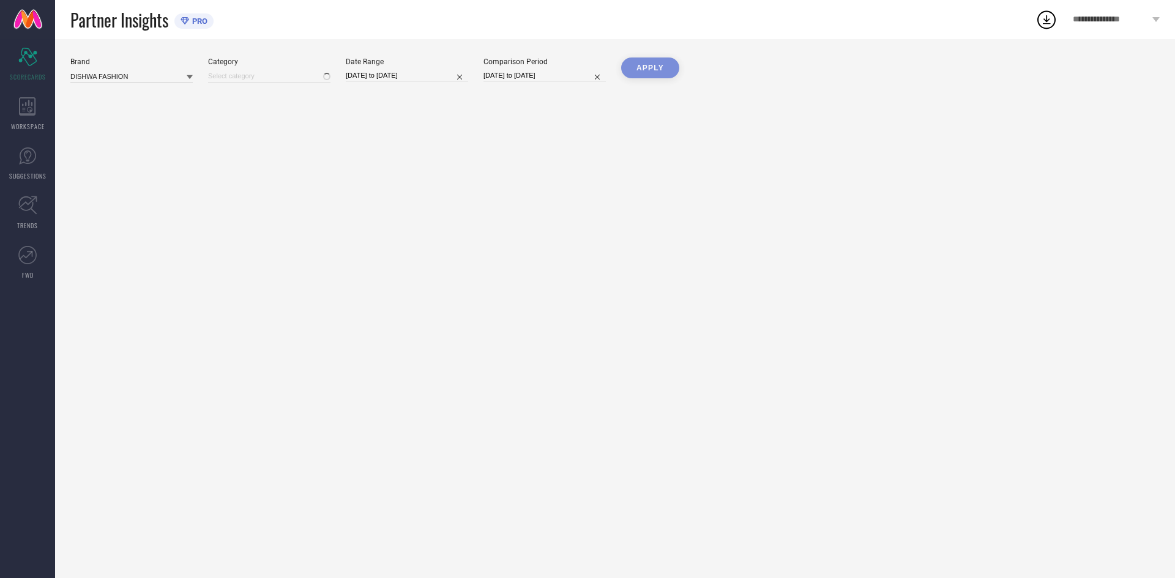
type input "All"
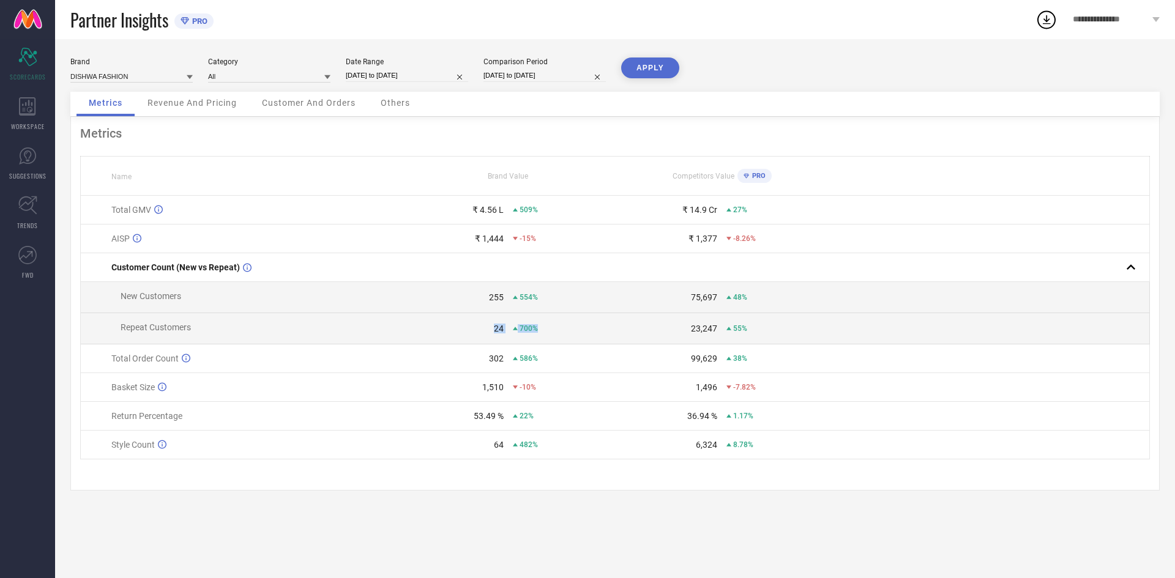
drag, startPoint x: 540, startPoint y: 330, endPoint x: 495, endPoint y: 316, distance: 47.2
click at [495, 316] on td "24 700%" at bounding box center [508, 328] width 214 height 31
click at [504, 327] on div "24 700%" at bounding box center [508, 329] width 212 height 10
click at [529, 330] on span "700%" at bounding box center [528, 328] width 18 height 9
click at [753, 179] on span "PRO" at bounding box center [757, 176] width 17 height 8
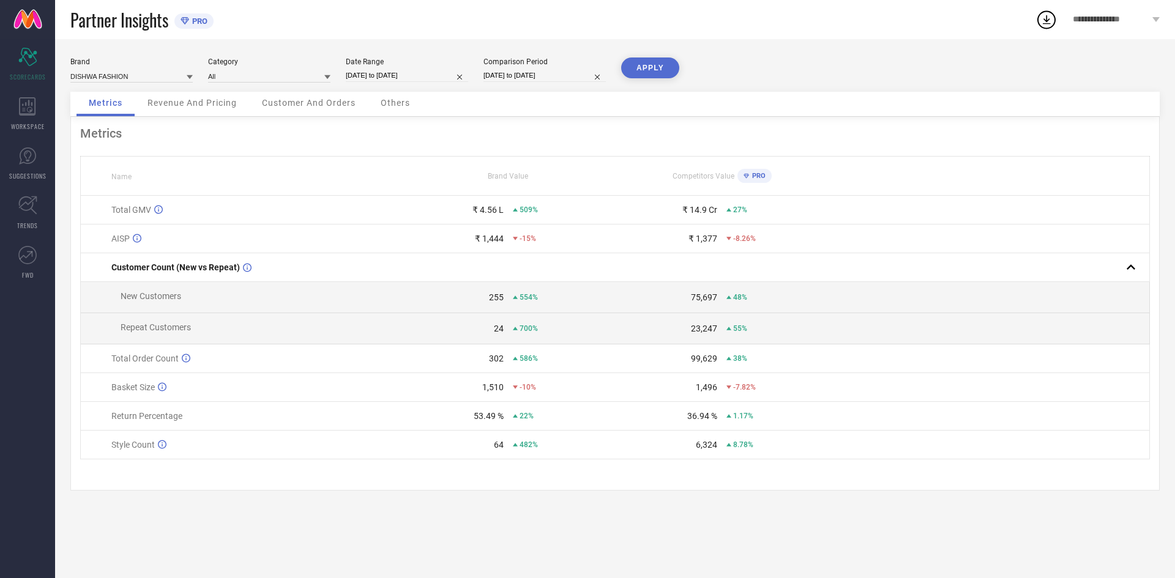
click at [753, 179] on span "PRO" at bounding box center [757, 176] width 17 height 8
click at [754, 178] on span "PRO" at bounding box center [757, 176] width 17 height 8
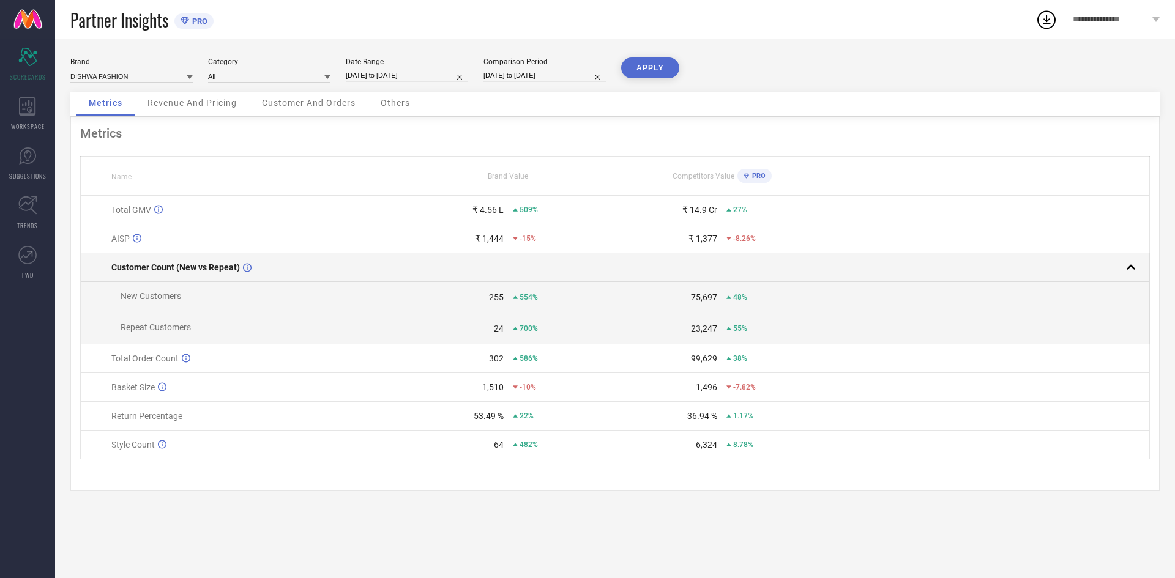
click at [1128, 265] on rect at bounding box center [1130, 267] width 17 height 17
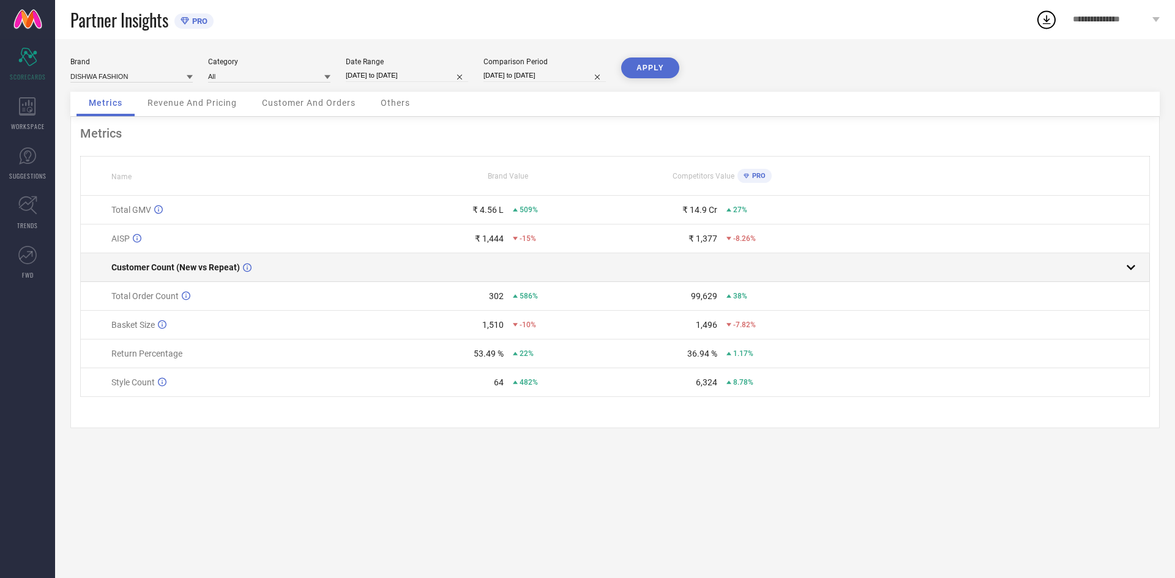
click at [1125, 266] on rect at bounding box center [1130, 267] width 17 height 17
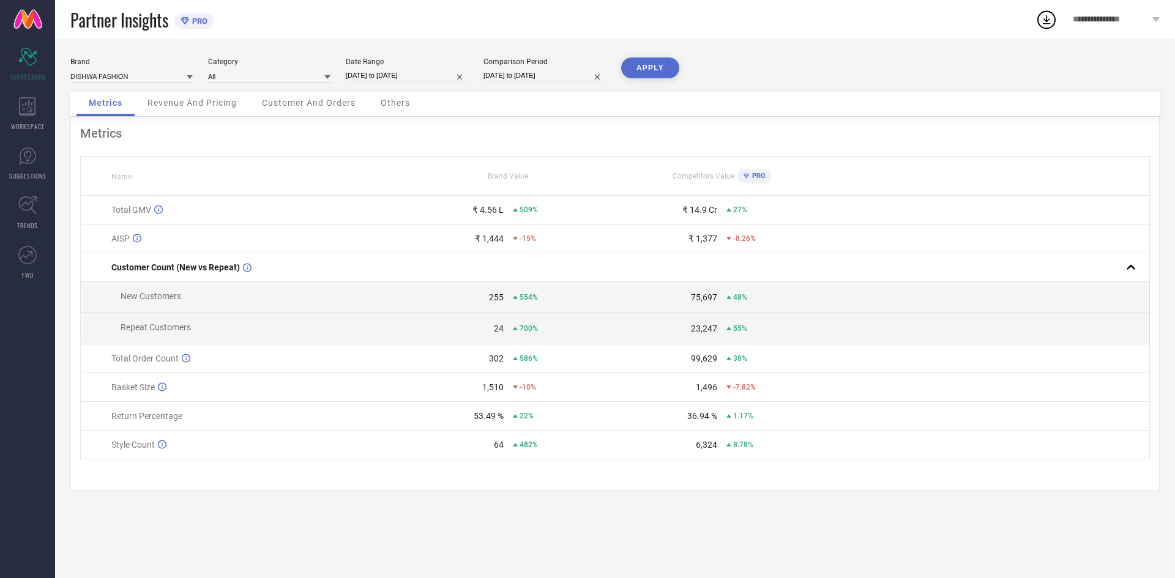
click at [220, 102] on span "Revenue And Pricing" at bounding box center [191, 103] width 89 height 10
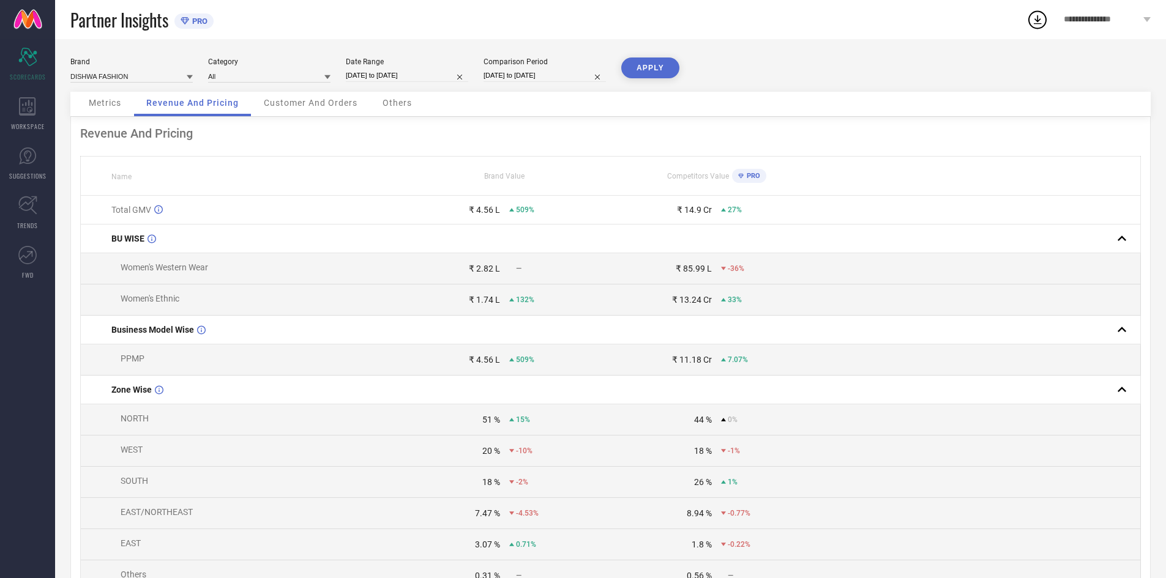
click at [481, 276] on td "₹ 2.82 L —" at bounding box center [504, 268] width 212 height 31
click at [292, 103] on span "Customer And Orders" at bounding box center [311, 103] width 94 height 10
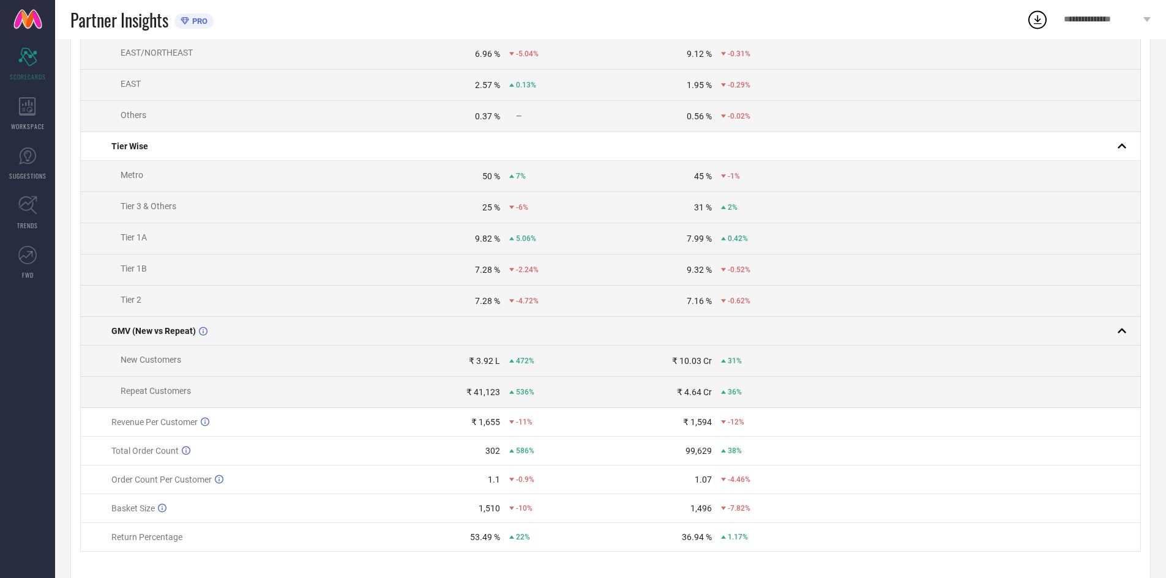
scroll to position [409, 0]
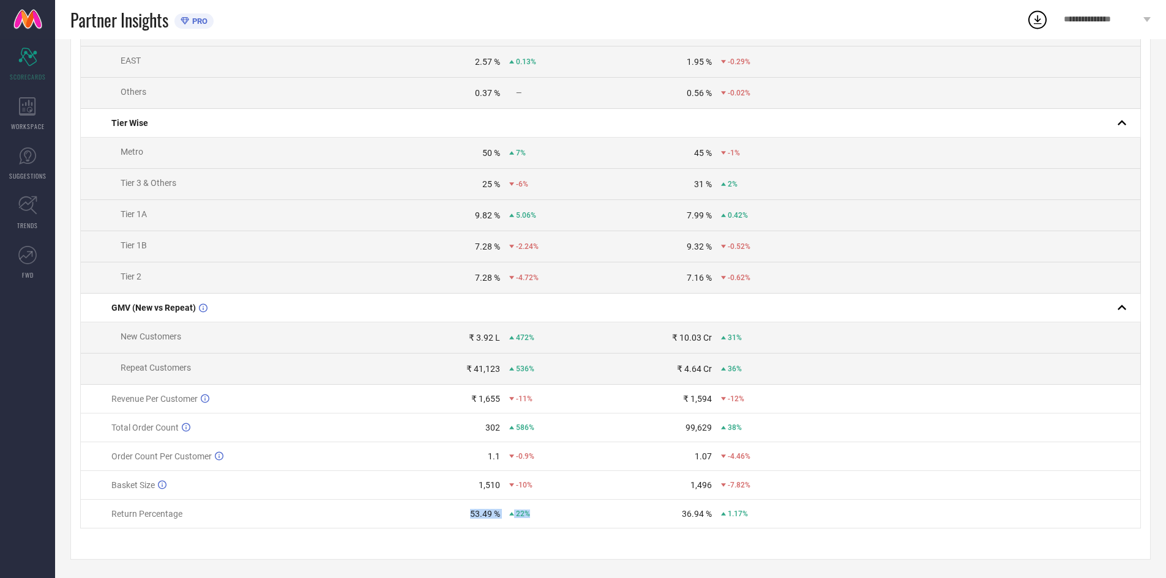
drag, startPoint x: 534, startPoint y: 516, endPoint x: 458, endPoint y: 516, distance: 75.3
click at [458, 516] on div "53.49 % 22%" at bounding box center [504, 514] width 210 height 10
click at [458, 516] on div "53.49 %" at bounding box center [449, 514] width 101 height 10
drag, startPoint x: 463, startPoint y: 512, endPoint x: 510, endPoint y: 517, distance: 46.8
click at [510, 517] on div "53.49 % 22%" at bounding box center [504, 514] width 210 height 10
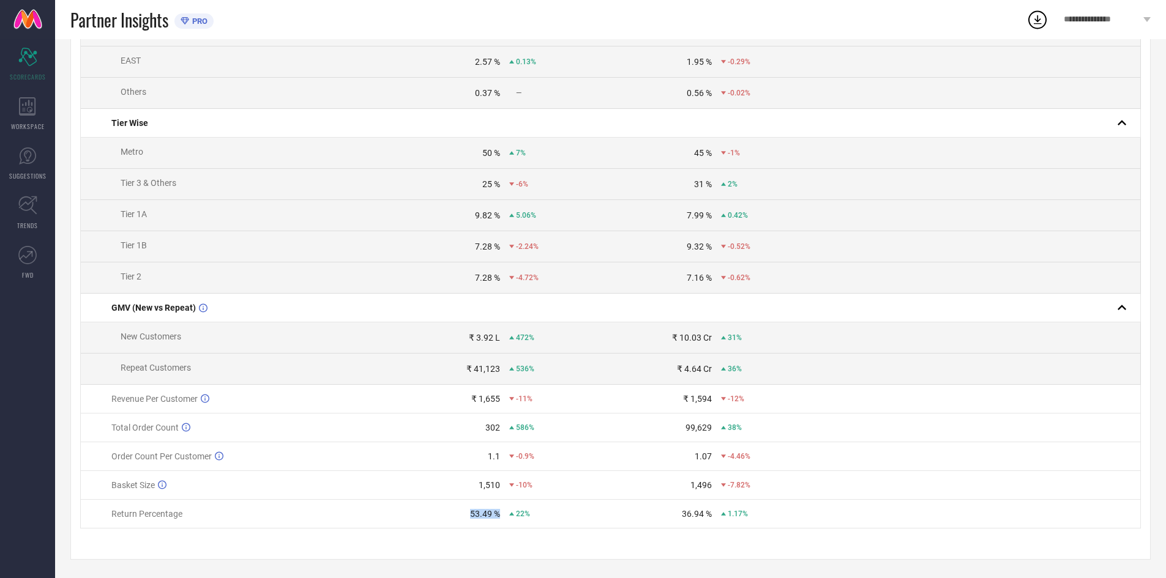
click at [510, 517] on div "22%" at bounding box center [519, 514] width 21 height 9
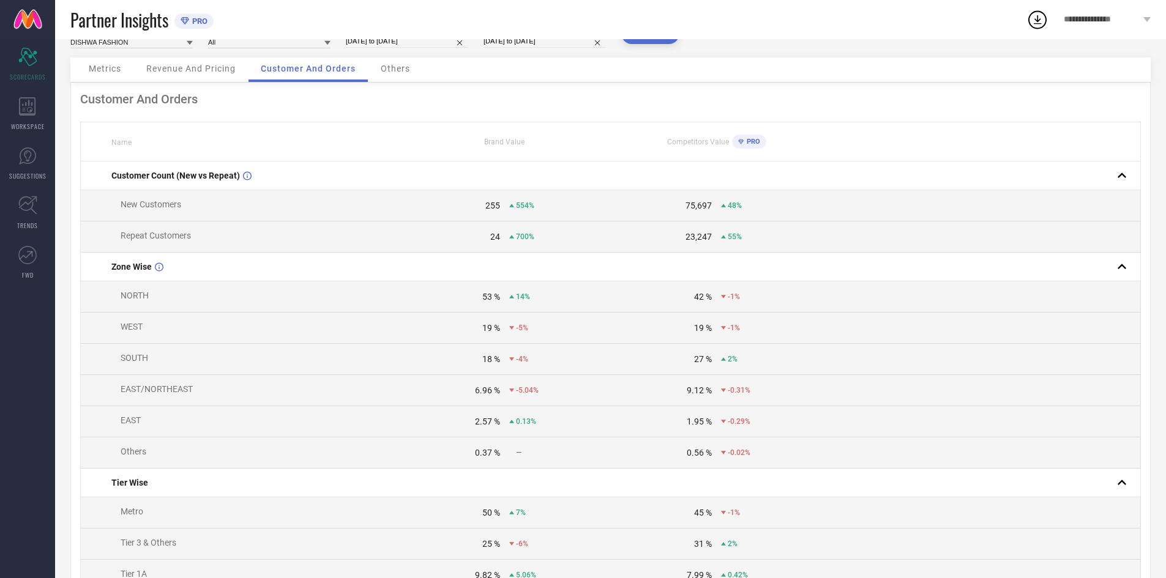
scroll to position [0, 0]
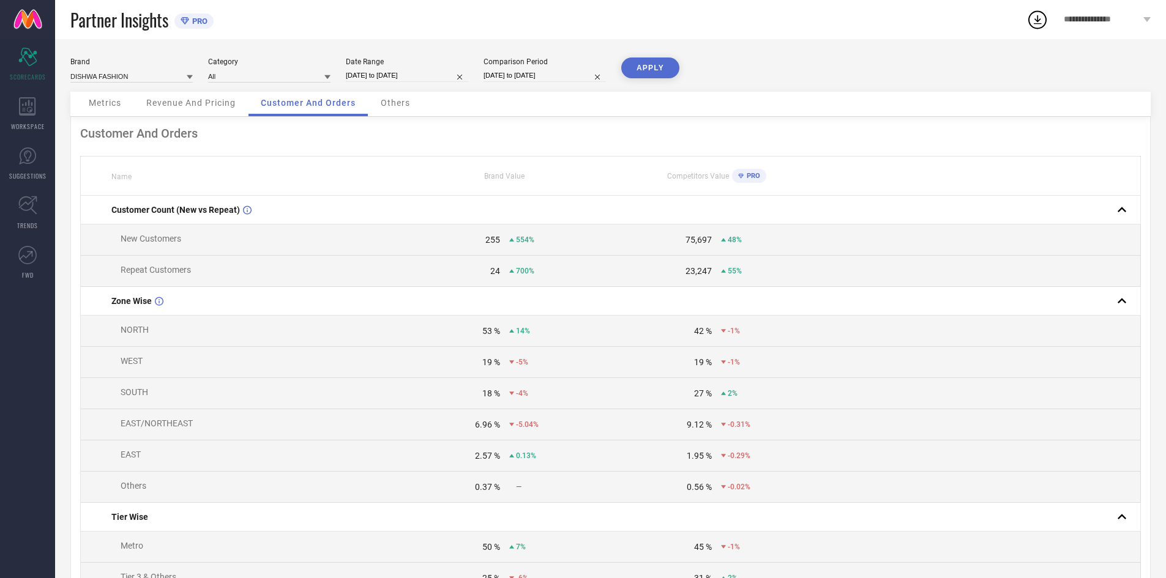
click at [403, 111] on div "Others" at bounding box center [395, 104] width 54 height 24
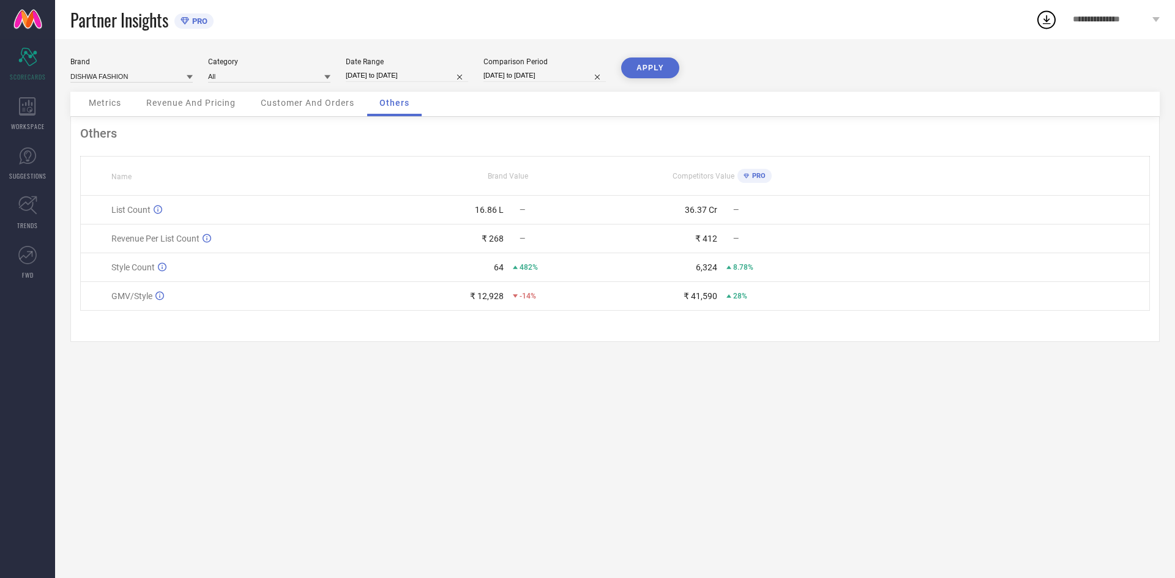
click at [157, 112] on div "Revenue And Pricing" at bounding box center [191, 104] width 114 height 24
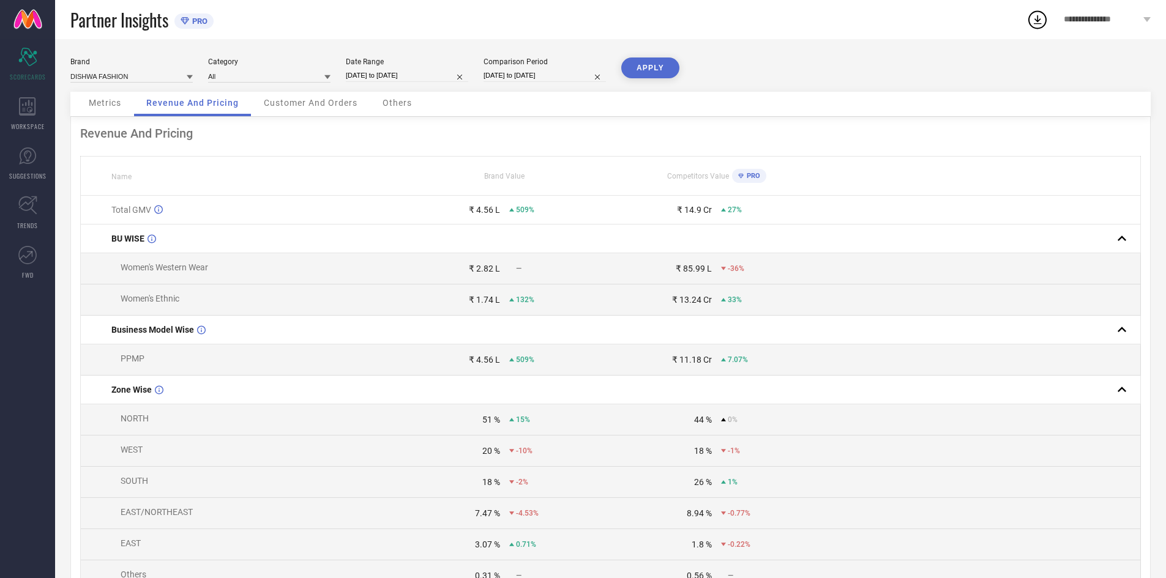
click at [111, 106] on span "Metrics" at bounding box center [105, 103] width 32 height 10
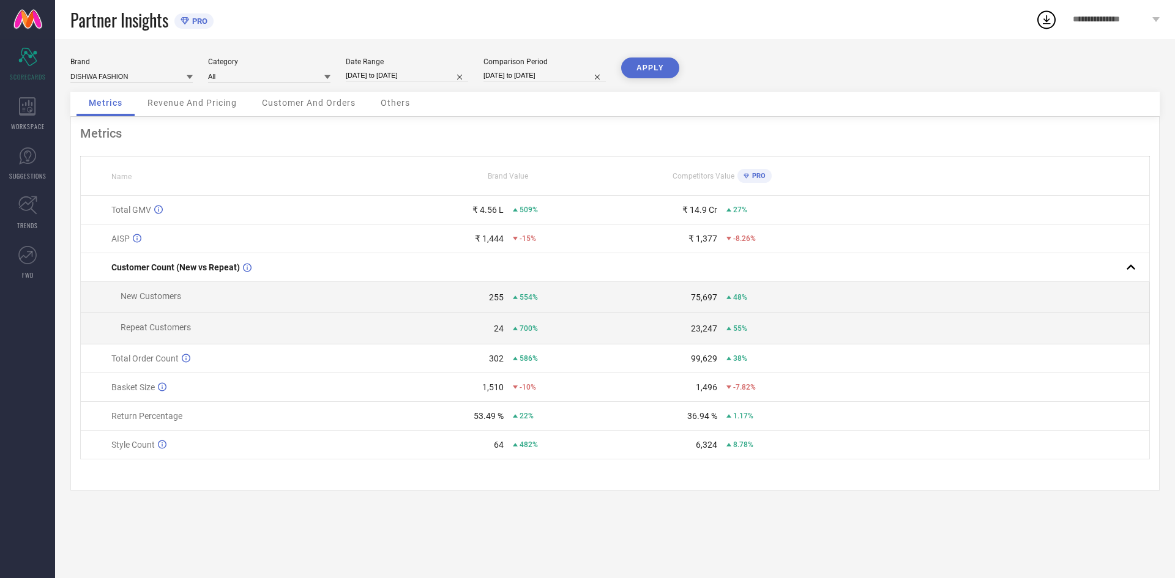
click at [406, 73] on input "[DATE] to [DATE]" at bounding box center [407, 75] width 122 height 13
select select "3"
select select "2025"
select select "4"
select select "2025"
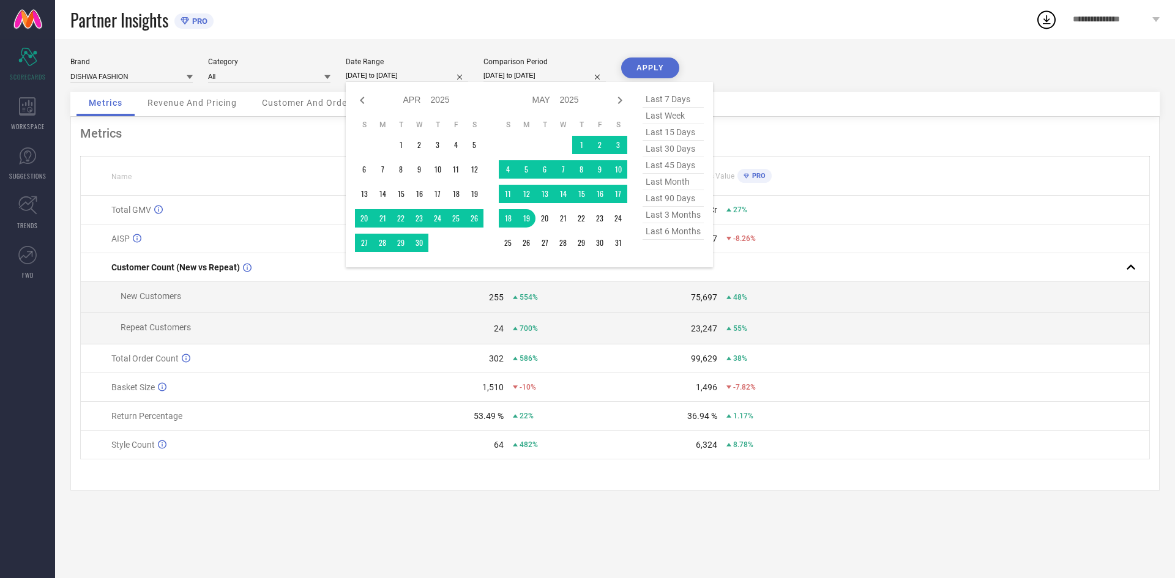
click at [674, 199] on span "last 90 days" at bounding box center [672, 198] width 61 height 17
type input "[DATE] to [DATE]"
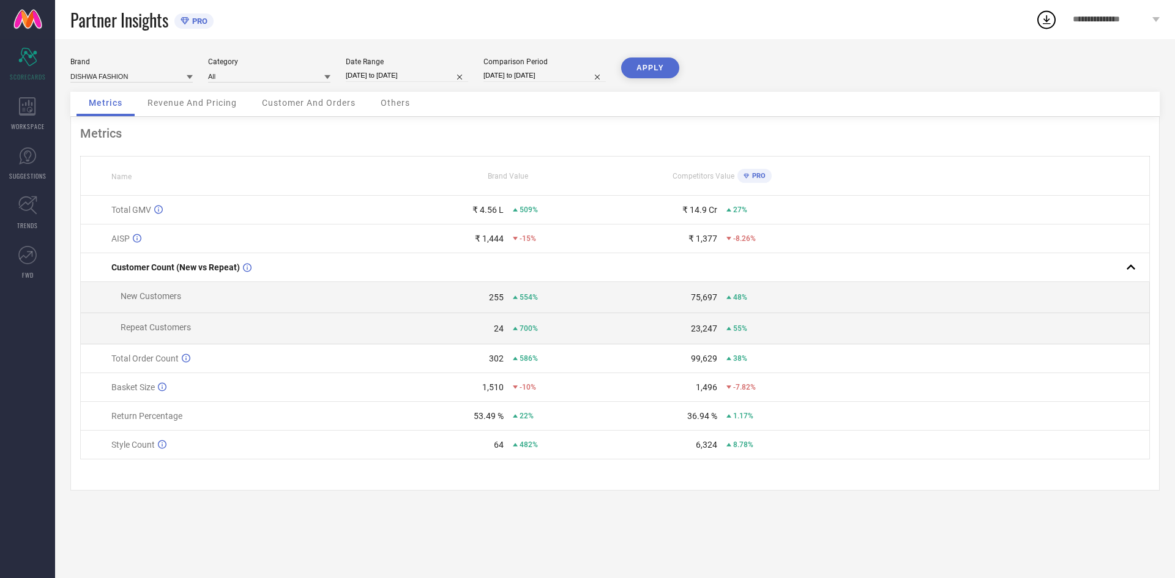
click at [642, 68] on button "APPLY" at bounding box center [650, 68] width 58 height 21
drag, startPoint x: 478, startPoint y: 366, endPoint x: 504, endPoint y: 360, distance: 27.0
click at [504, 360] on div "1,412 3,109%" at bounding box center [508, 359] width 212 height 10
click at [486, 321] on td "160 5,233%" at bounding box center [508, 328] width 214 height 31
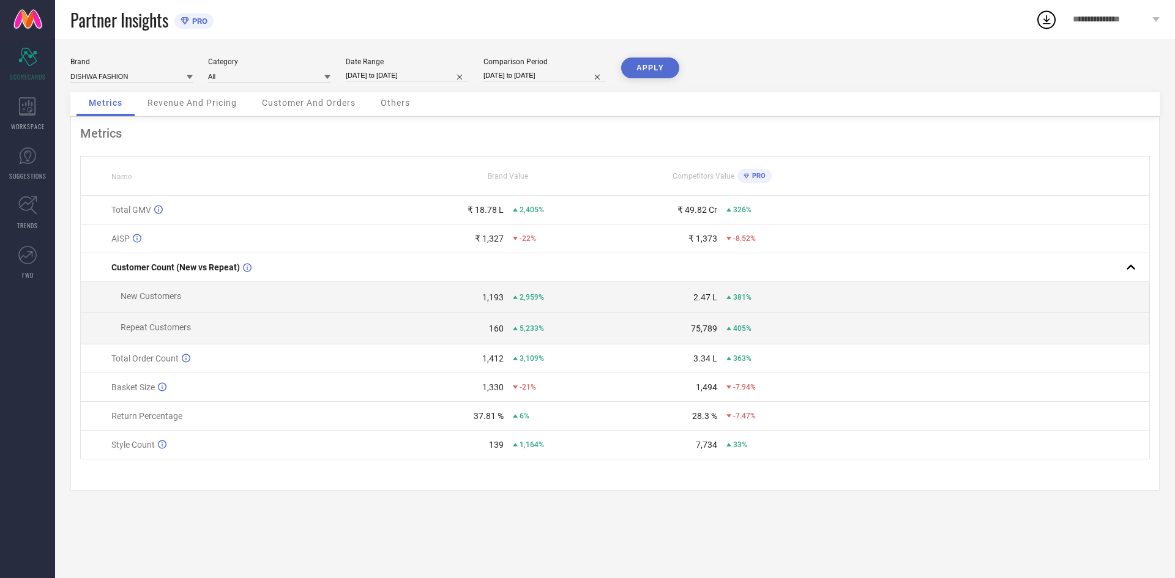
drag, startPoint x: 486, startPoint y: 321, endPoint x: 475, endPoint y: 320, distance: 11.0
click at [475, 320] on td "160 5,233%" at bounding box center [508, 328] width 214 height 31
drag, startPoint x: 475, startPoint y: 320, endPoint x: 494, endPoint y: 328, distance: 20.6
click at [494, 328] on td "160 5,233%" at bounding box center [508, 328] width 214 height 31
click at [494, 328] on div "160" at bounding box center [496, 329] width 15 height 10
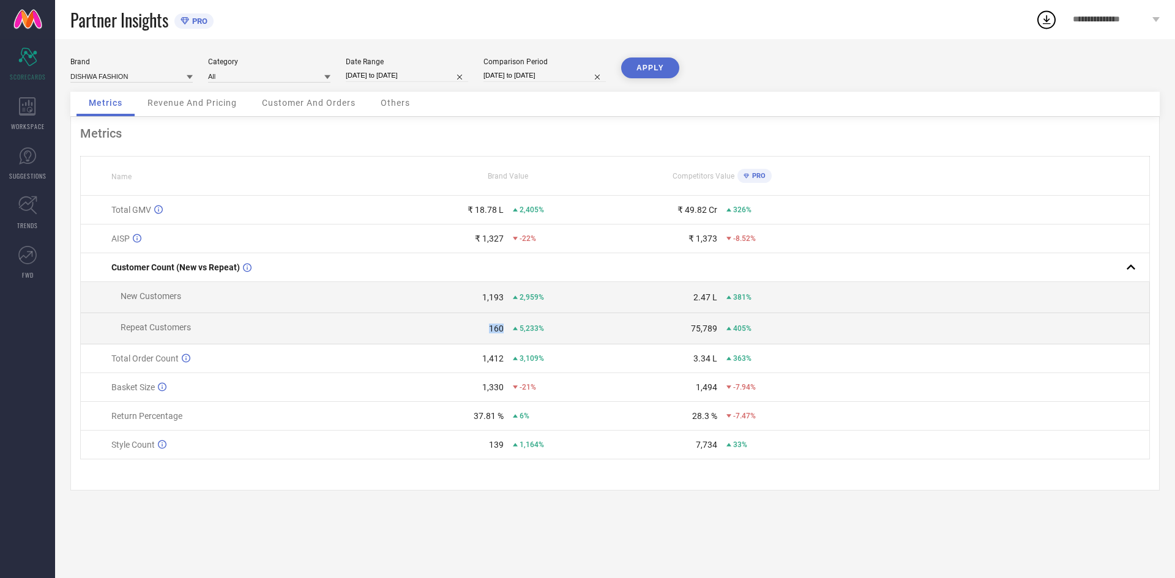
click at [494, 328] on div "160" at bounding box center [496, 329] width 15 height 10
click at [486, 325] on td "160 5,233%" at bounding box center [508, 328] width 214 height 31
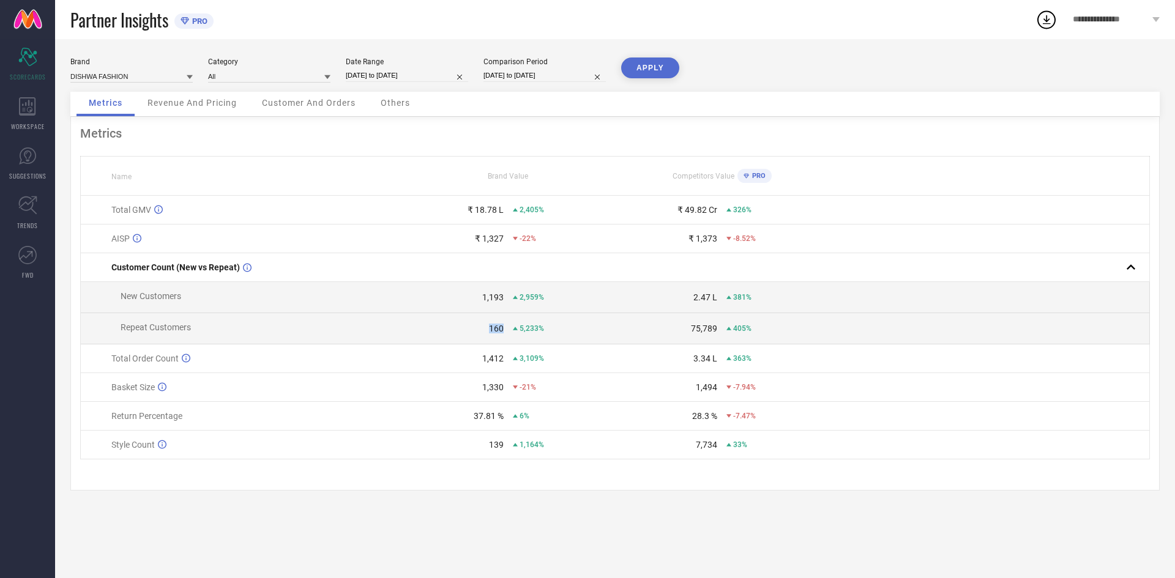
click at [486, 325] on td "160 5,233%" at bounding box center [508, 328] width 214 height 31
click at [487, 327] on td "160 5,233%" at bounding box center [508, 328] width 214 height 31
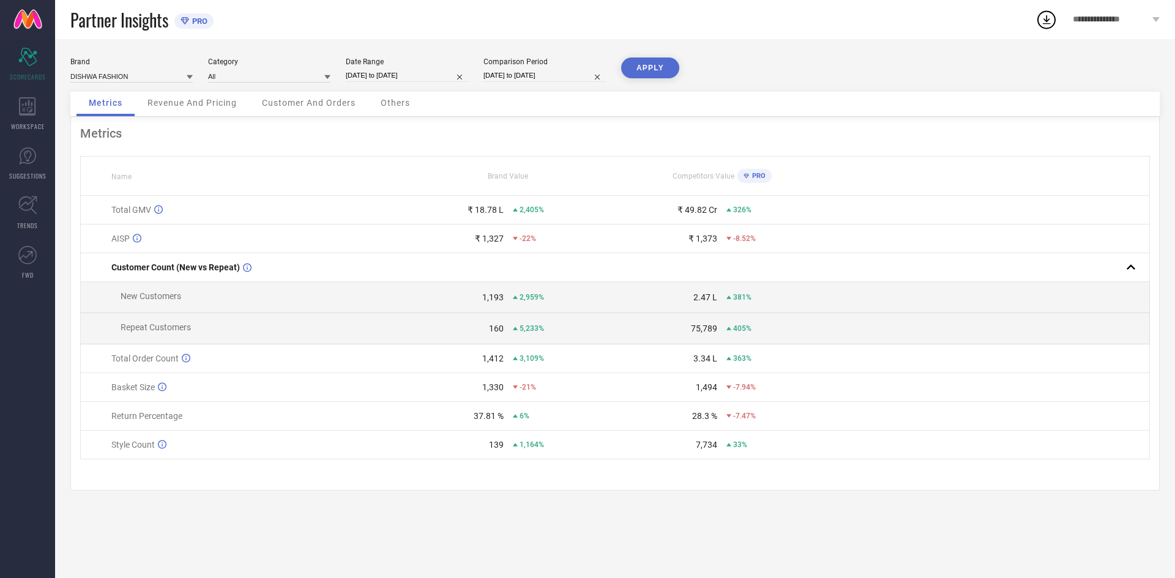
click at [496, 332] on div "160" at bounding box center [496, 329] width 15 height 10
click at [493, 330] on div "160" at bounding box center [496, 329] width 15 height 10
click at [495, 332] on div "160" at bounding box center [496, 329] width 15 height 10
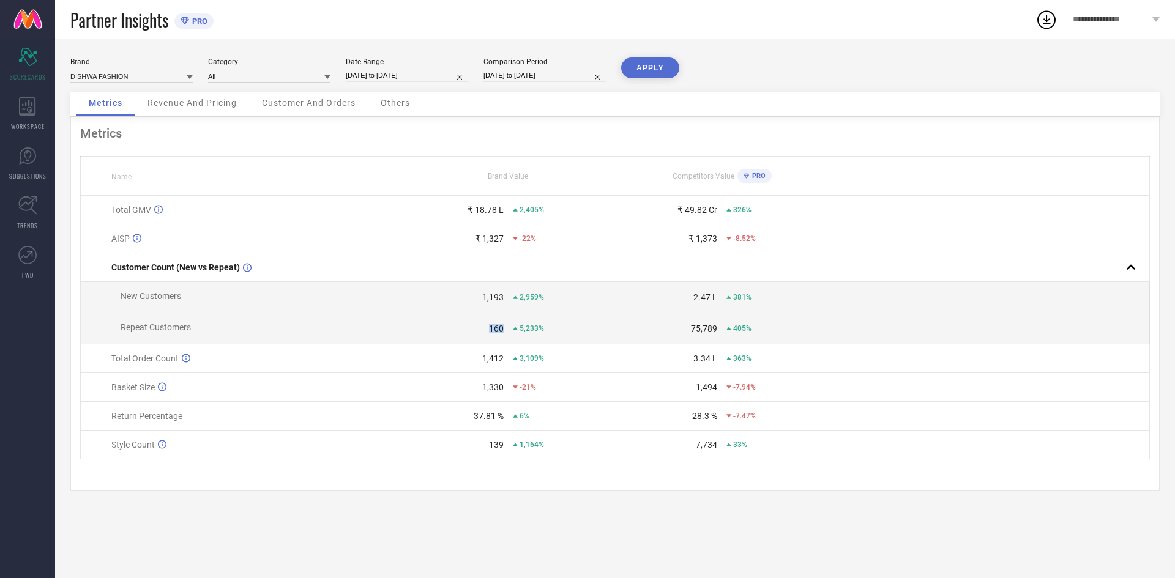
click at [495, 332] on div "160" at bounding box center [496, 329] width 15 height 10
click at [496, 332] on div "160" at bounding box center [496, 329] width 15 height 10
click at [491, 330] on div "160" at bounding box center [496, 329] width 15 height 10
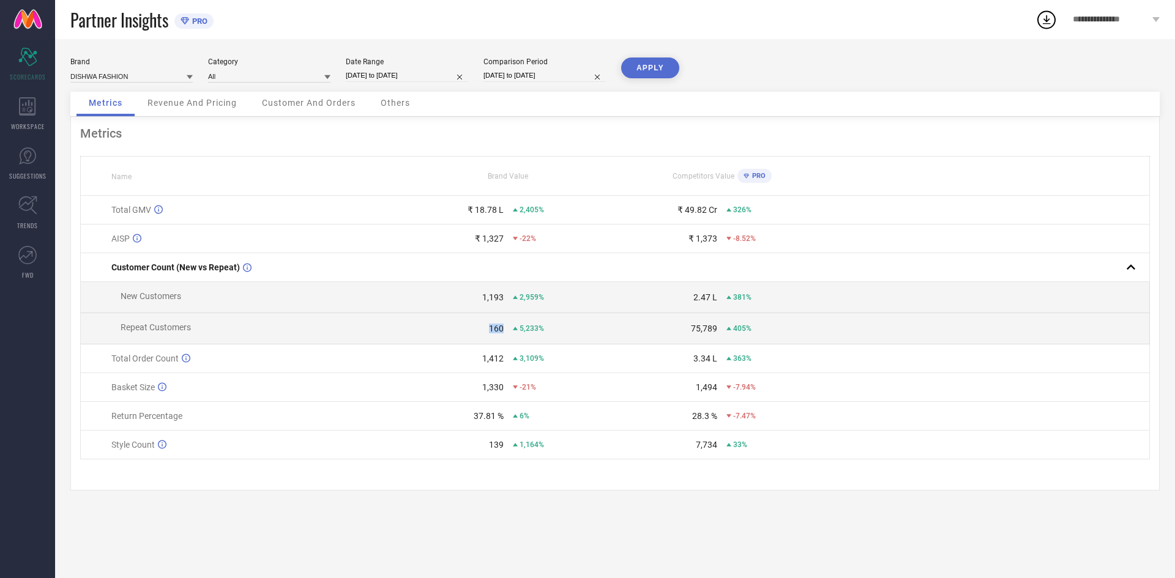
click at [491, 330] on div "160" at bounding box center [496, 329] width 15 height 10
drag, startPoint x: 491, startPoint y: 330, endPoint x: 474, endPoint y: 319, distance: 19.9
click at [474, 319] on td "160 5,233%" at bounding box center [508, 328] width 214 height 31
click at [467, 316] on td "160 5,233%" at bounding box center [508, 328] width 214 height 31
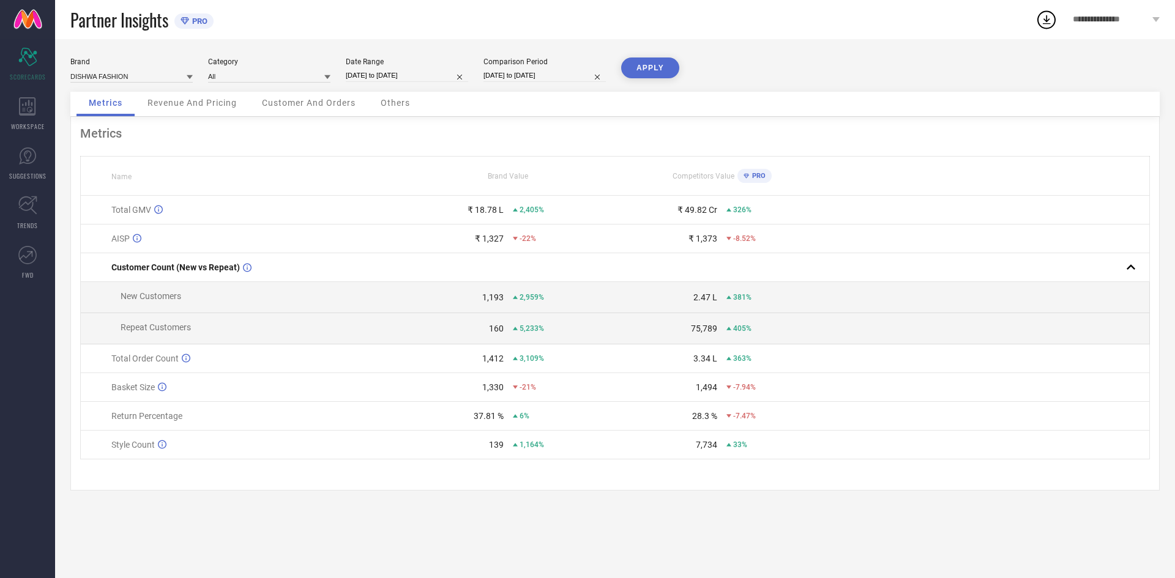
click at [464, 316] on td "160 5,233%" at bounding box center [508, 328] width 214 height 31
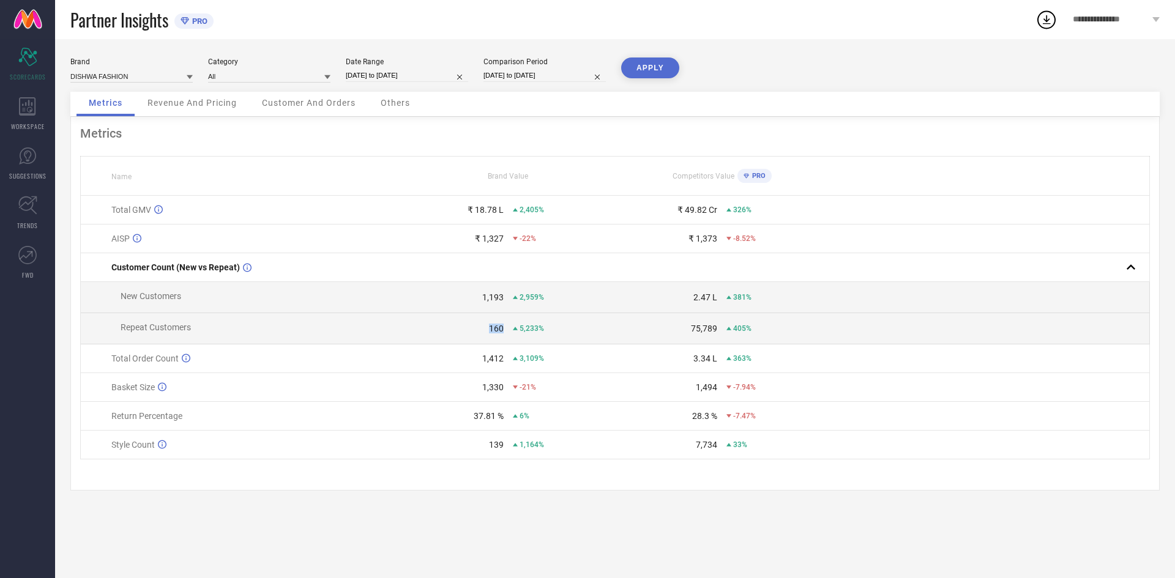
click at [464, 316] on td "160 5,233%" at bounding box center [508, 328] width 214 height 31
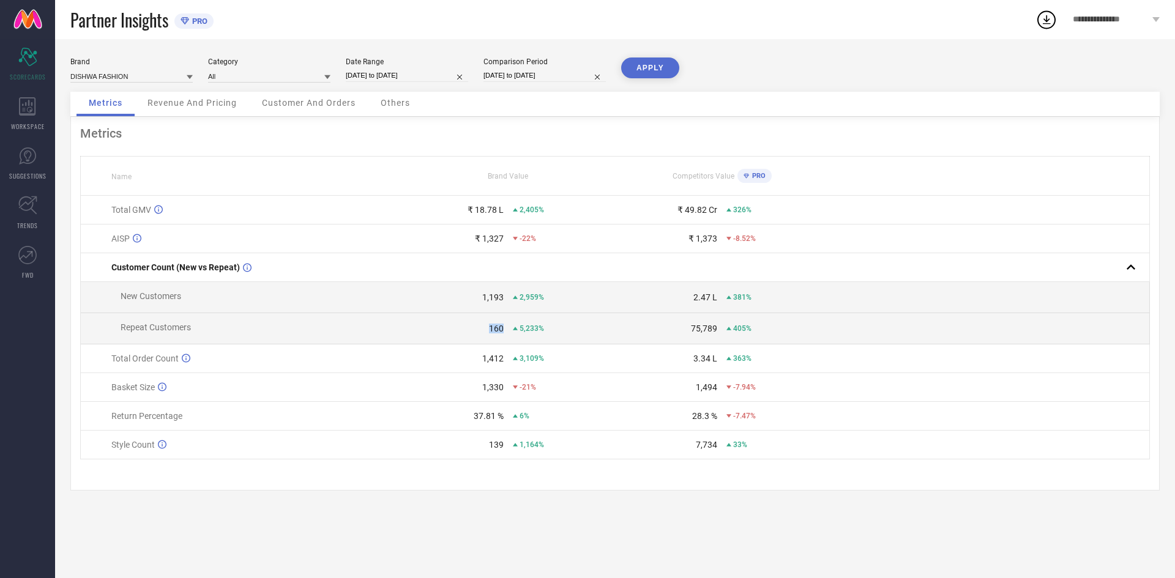
click at [464, 316] on td "160 5,233%" at bounding box center [508, 328] width 214 height 31
click at [461, 313] on tbody "Total GMV ₹ 18.78 L 2,405% ₹ 49.82 Cr 326% AISP ₹ 1,327 -22% ₹ 1,373 -8.52% Cus…" at bounding box center [615, 328] width 1069 height 264
click at [461, 313] on td "1,193 2,959%" at bounding box center [508, 297] width 214 height 31
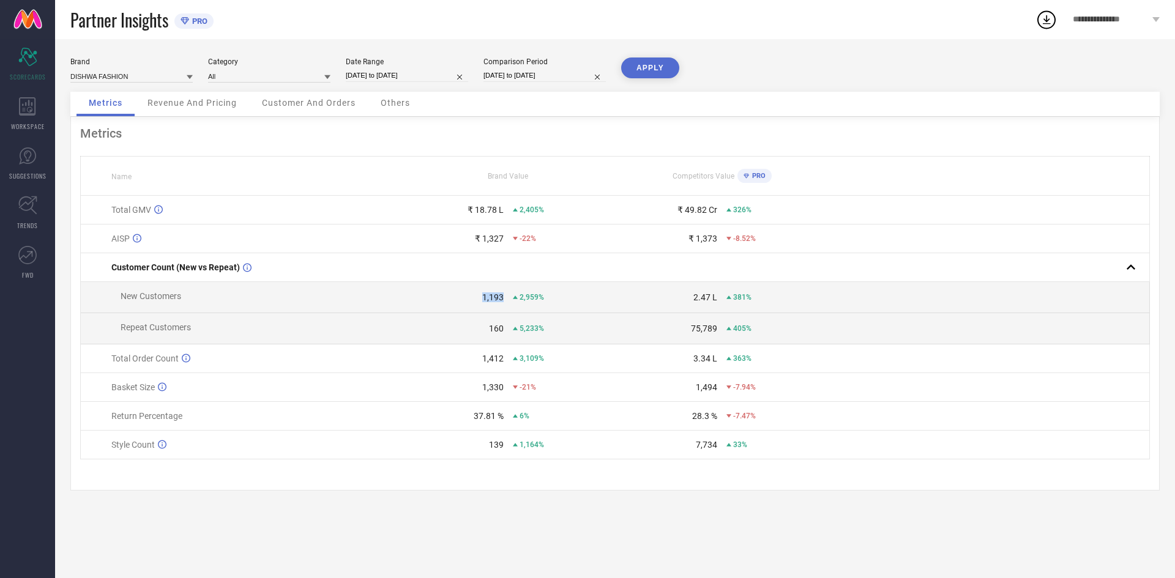
click at [461, 313] on td "1,193 2,959%" at bounding box center [508, 297] width 214 height 31
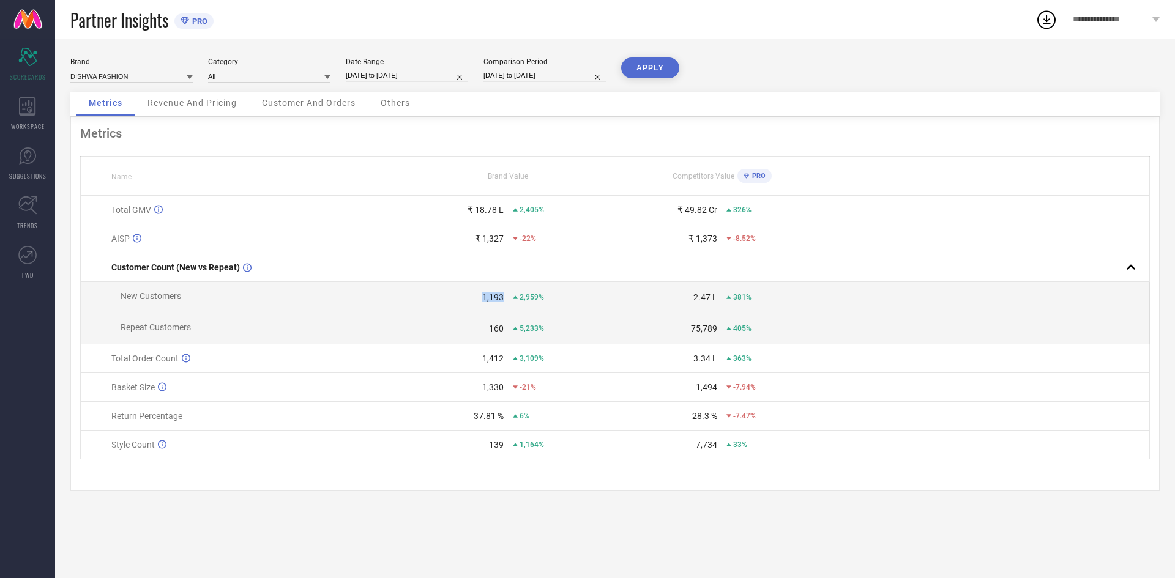
click at [461, 313] on td "1,193 2,959%" at bounding box center [508, 297] width 214 height 31
drag, startPoint x: 461, startPoint y: 313, endPoint x: 445, endPoint y: 306, distance: 17.0
click at [445, 306] on td "1,193 2,959%" at bounding box center [508, 297] width 214 height 31
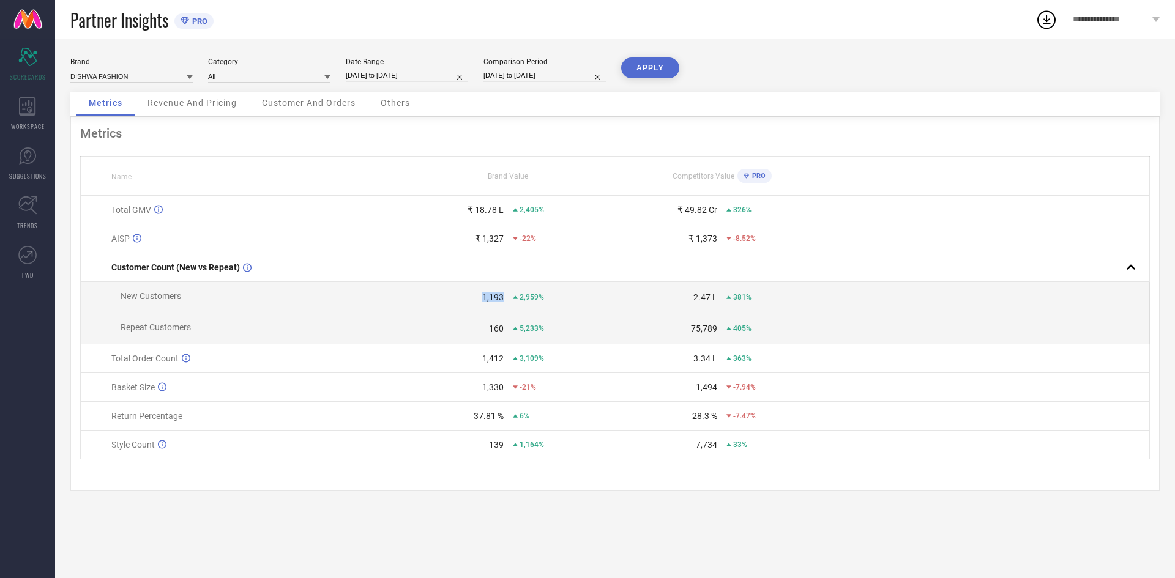
click at [445, 306] on td "1,193 2,959%" at bounding box center [508, 297] width 214 height 31
click at [447, 307] on td "1,193 2,959%" at bounding box center [508, 297] width 214 height 31
click at [443, 304] on td "1,193 2,959%" at bounding box center [508, 297] width 214 height 31
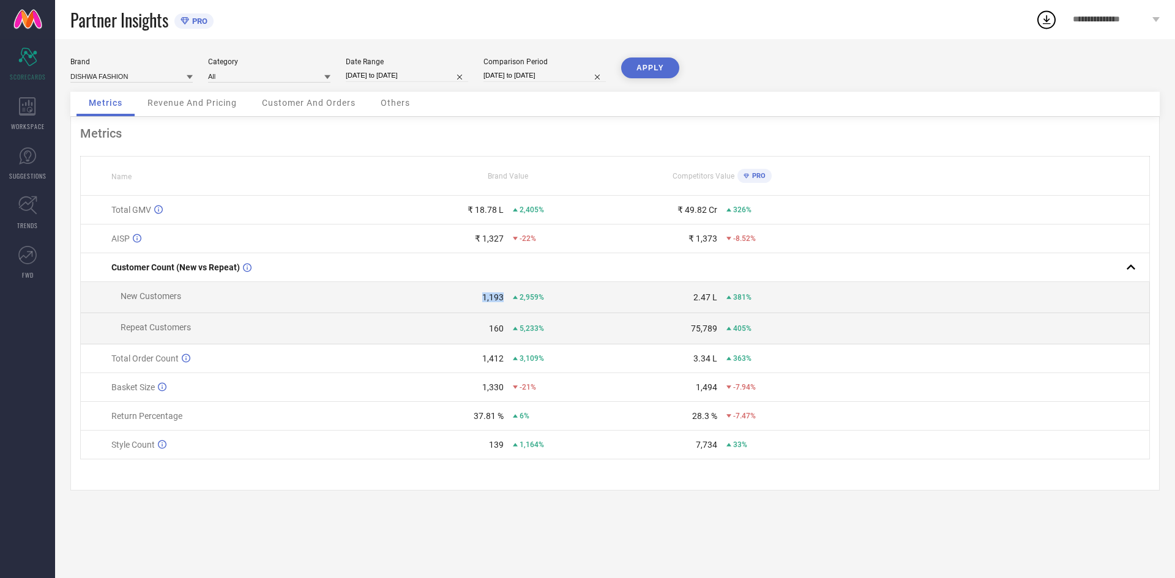
click at [443, 302] on div "1,193" at bounding box center [453, 297] width 102 height 10
click at [438, 300] on div "1,193" at bounding box center [453, 297] width 102 height 10
click at [434, 297] on div "1,193" at bounding box center [453, 297] width 102 height 10
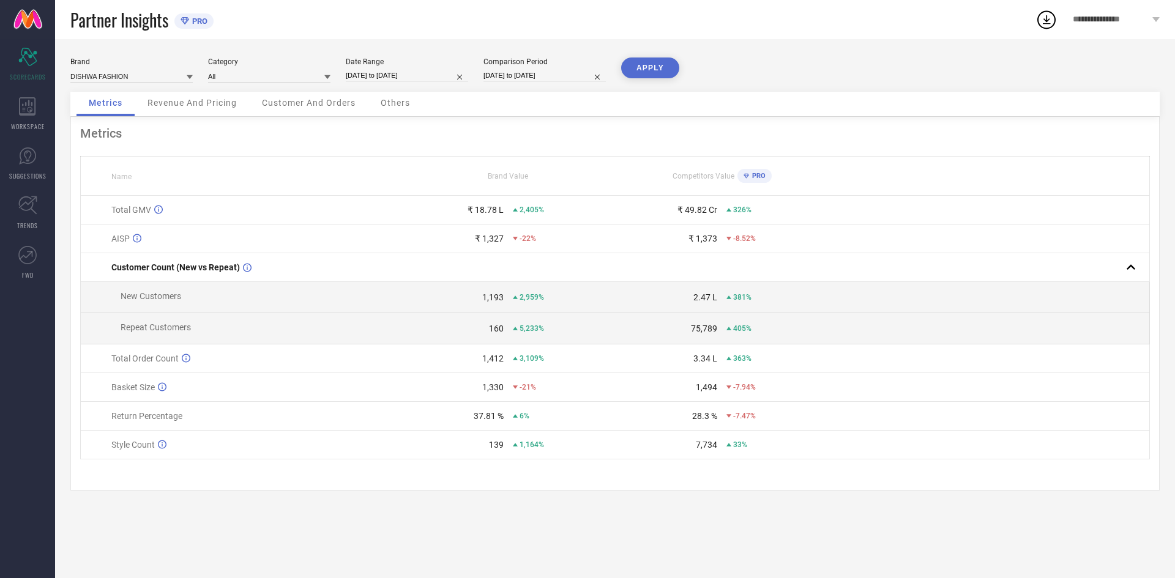
click at [351, 341] on td "Repeat Customers" at bounding box center [241, 328] width 321 height 31
click at [507, 73] on input "[DATE] to [DATE]" at bounding box center [544, 75] width 122 height 13
select select "3"
select select "2024"
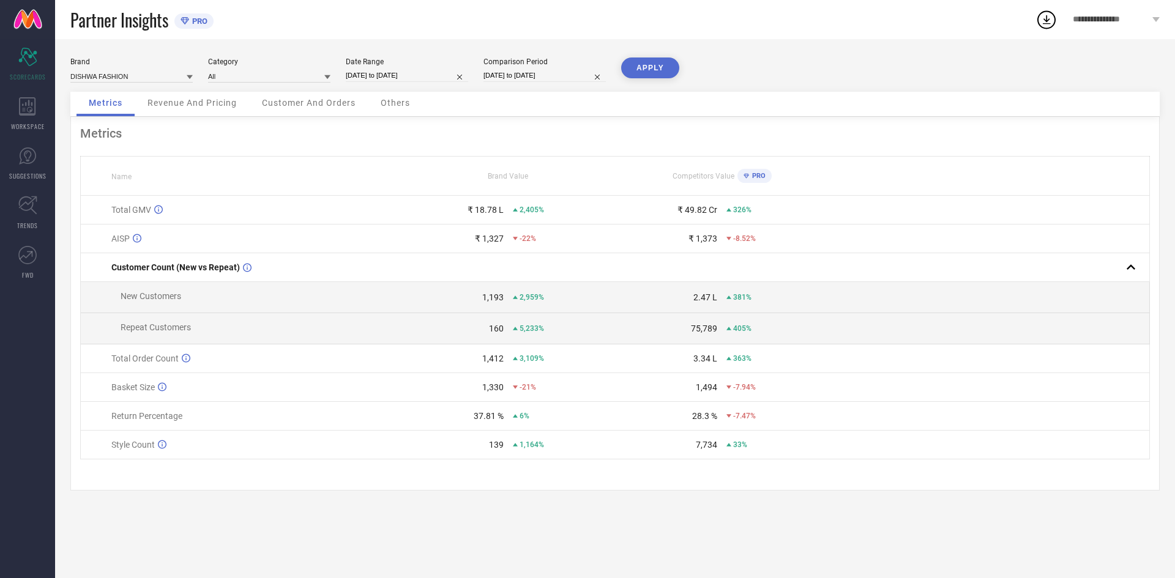
select select "4"
select select "2024"
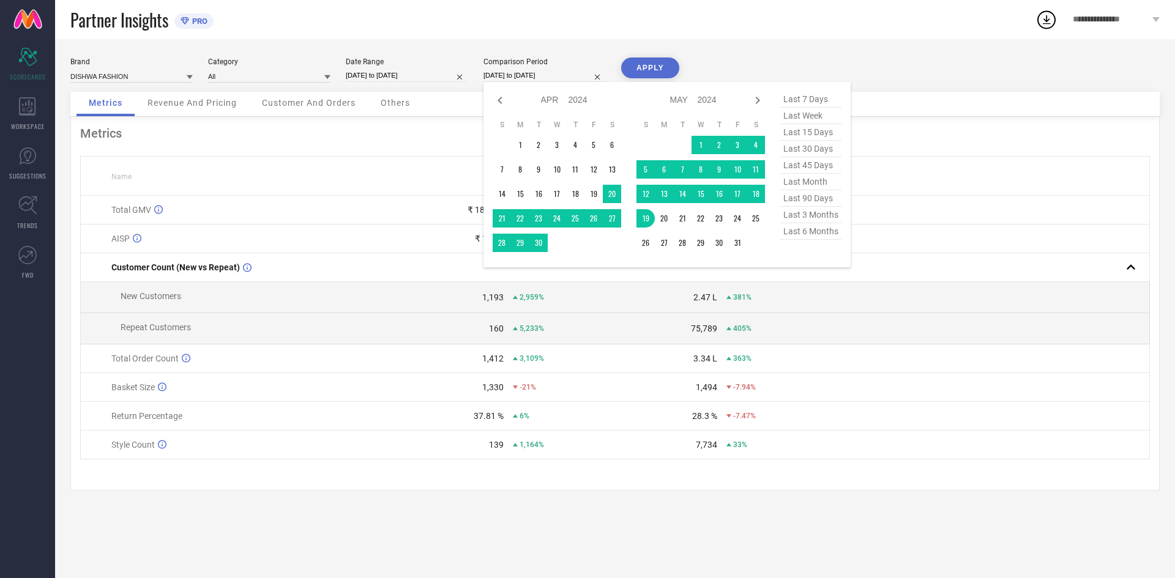
click at [809, 155] on span "last 30 days" at bounding box center [810, 149] width 61 height 17
type input "[DATE] to [DATE]"
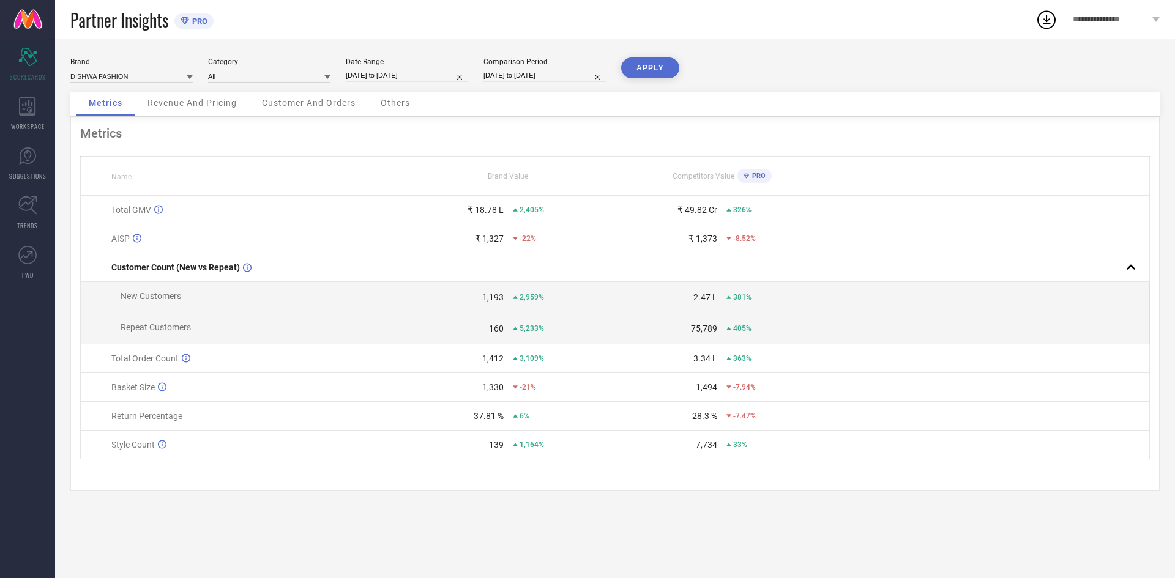
click at [658, 68] on button "APPLY" at bounding box center [650, 68] width 58 height 21
click at [641, 64] on button "APPLY" at bounding box center [650, 68] width 58 height 21
click at [6, 128] on div "WORKSPACE" at bounding box center [27, 113] width 55 height 49
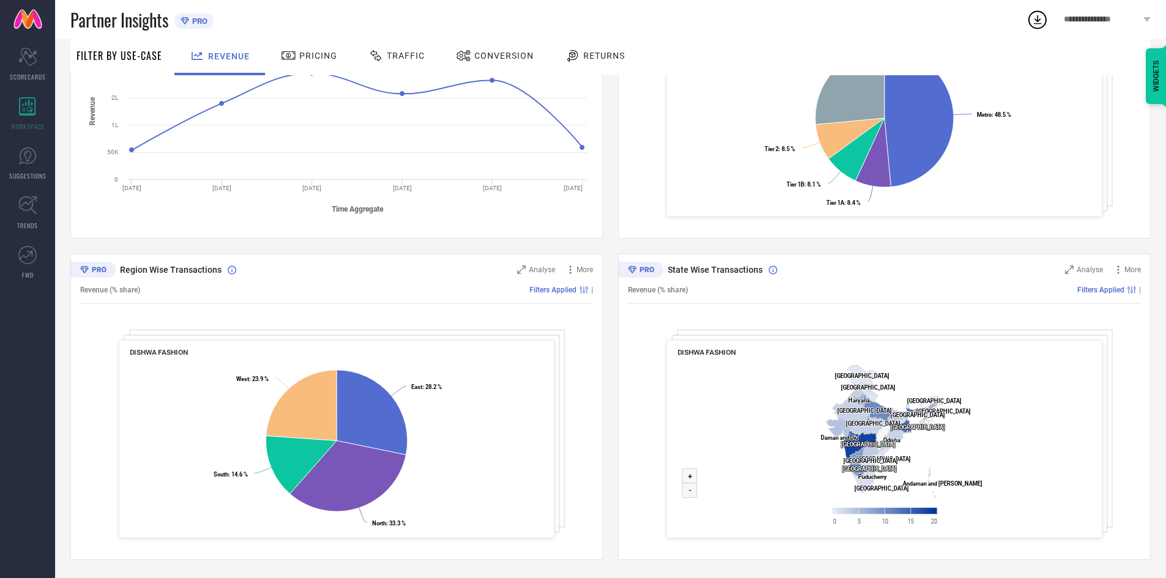
scroll to position [278, 0]
drag, startPoint x: 1076, startPoint y: 401, endPoint x: 1060, endPoint y: 383, distance: 23.8
click at [1067, 393] on rect at bounding box center [884, 448] width 414 height 177
click at [40, 152] on link "SUGGESTIONS" at bounding box center [27, 163] width 55 height 49
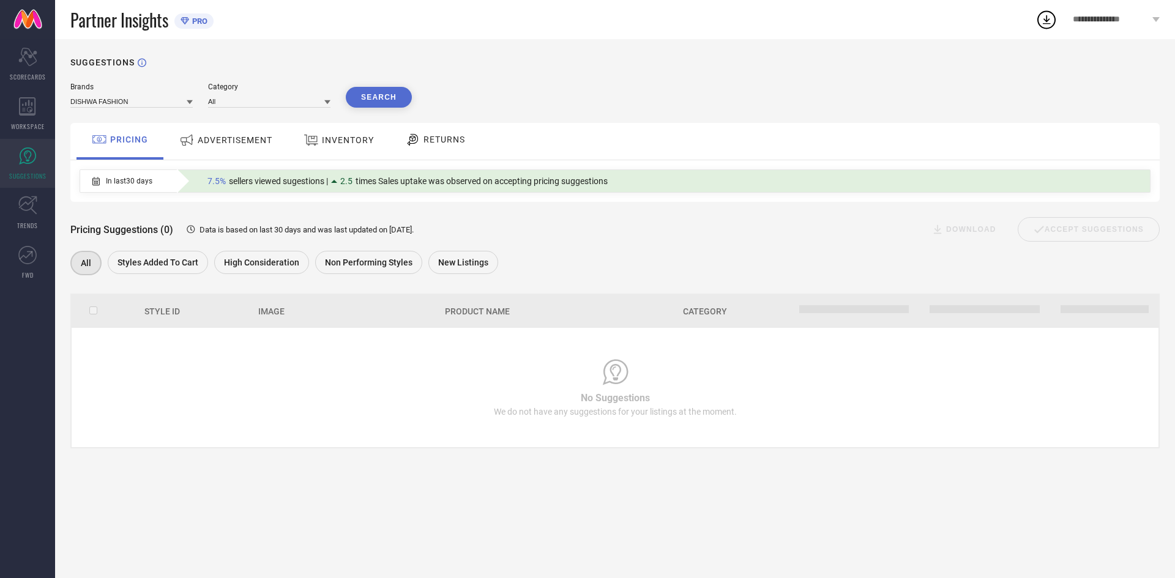
click at [212, 148] on div "ADVERTISEMENT" at bounding box center [225, 140] width 99 height 22
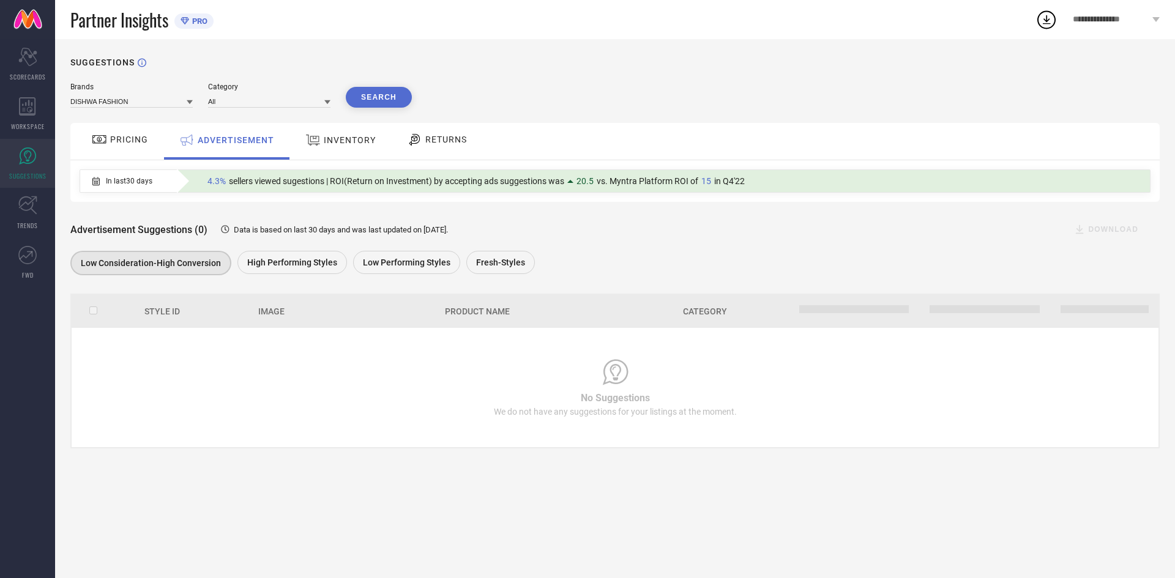
click at [343, 141] on span "INVENTORY" at bounding box center [350, 140] width 52 height 10
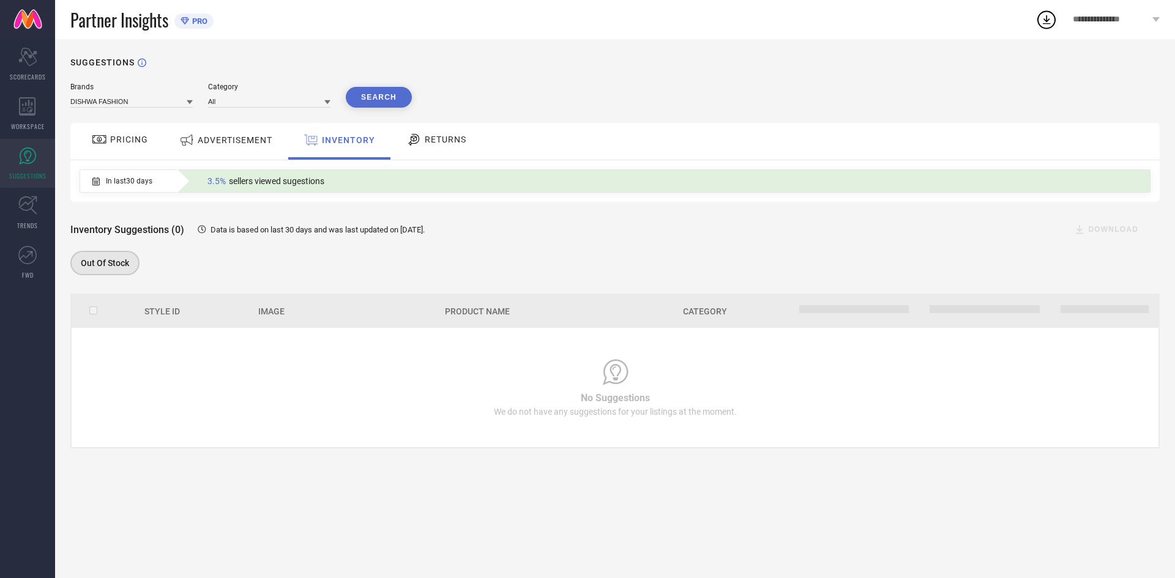
click at [414, 146] on icon at bounding box center [413, 139] width 15 height 15
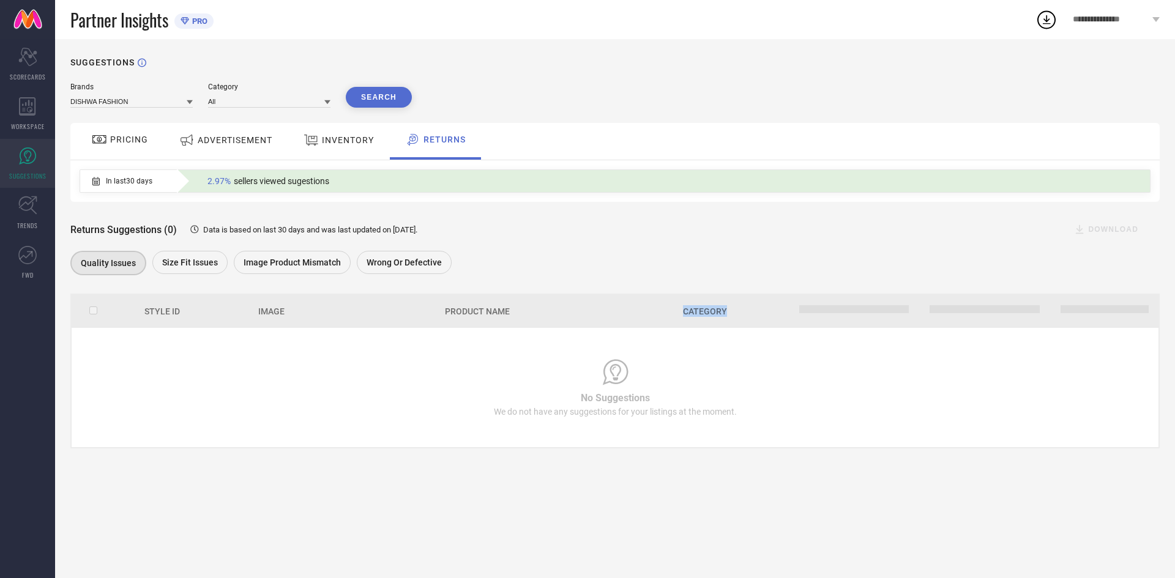
drag, startPoint x: 683, startPoint y: 310, endPoint x: 779, endPoint y: 311, distance: 96.7
click at [779, 311] on th "Category" at bounding box center [712, 311] width 151 height 32
click at [745, 350] on td "No Suggestions We do not have any suggestions for your listings at the moment." at bounding box center [615, 387] width 1087 height 119
click at [392, 105] on button "Search" at bounding box center [379, 97] width 66 height 21
click at [362, 149] on div "INVENTORY" at bounding box center [338, 140] width 76 height 22
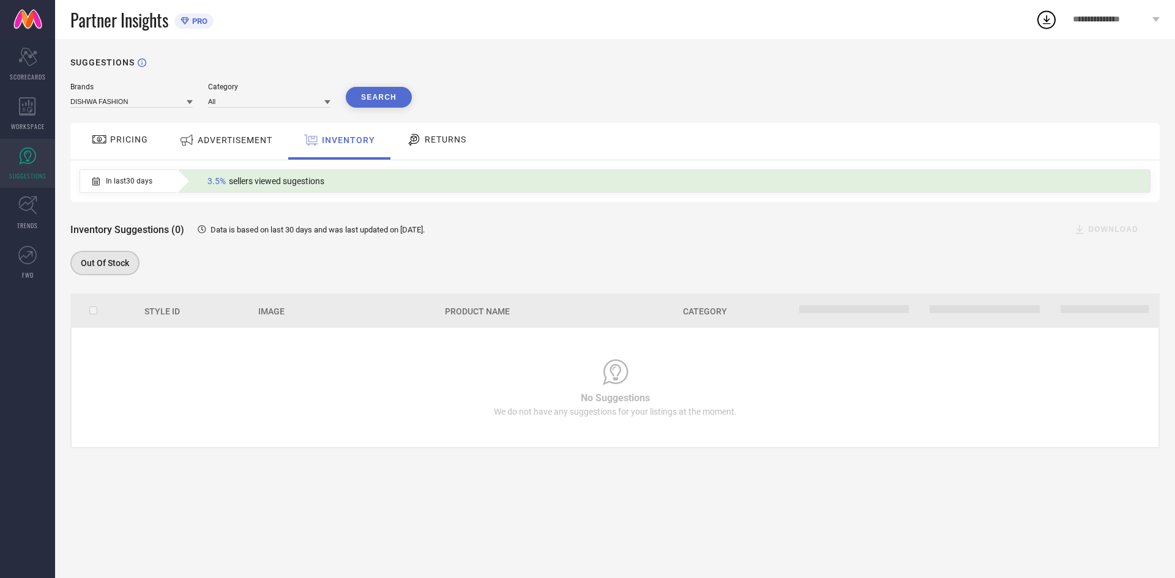
click at [238, 154] on div "ADVERTISEMENT" at bounding box center [226, 141] width 124 height 37
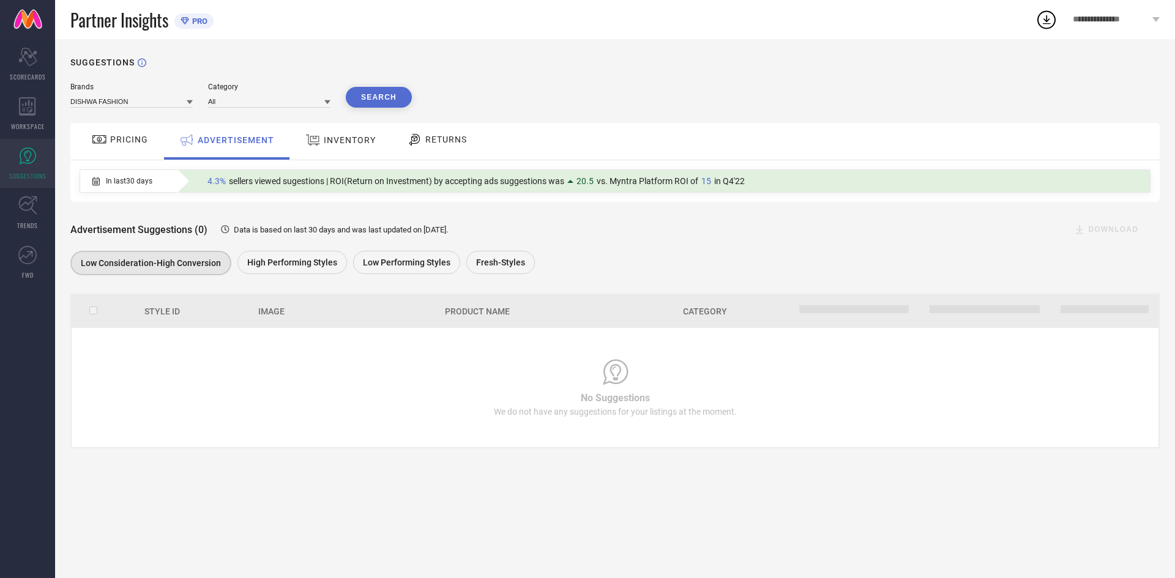
click at [130, 147] on div "PRICING" at bounding box center [120, 139] width 62 height 21
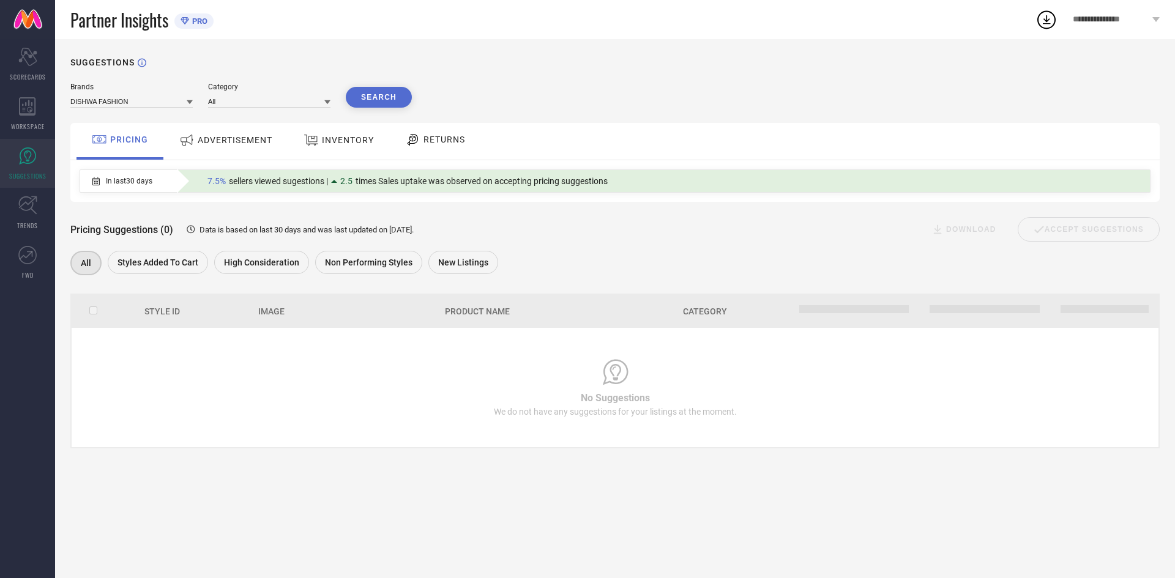
click at [372, 103] on button "Search" at bounding box center [379, 97] width 66 height 21
click at [25, 212] on icon at bounding box center [27, 205] width 19 height 19
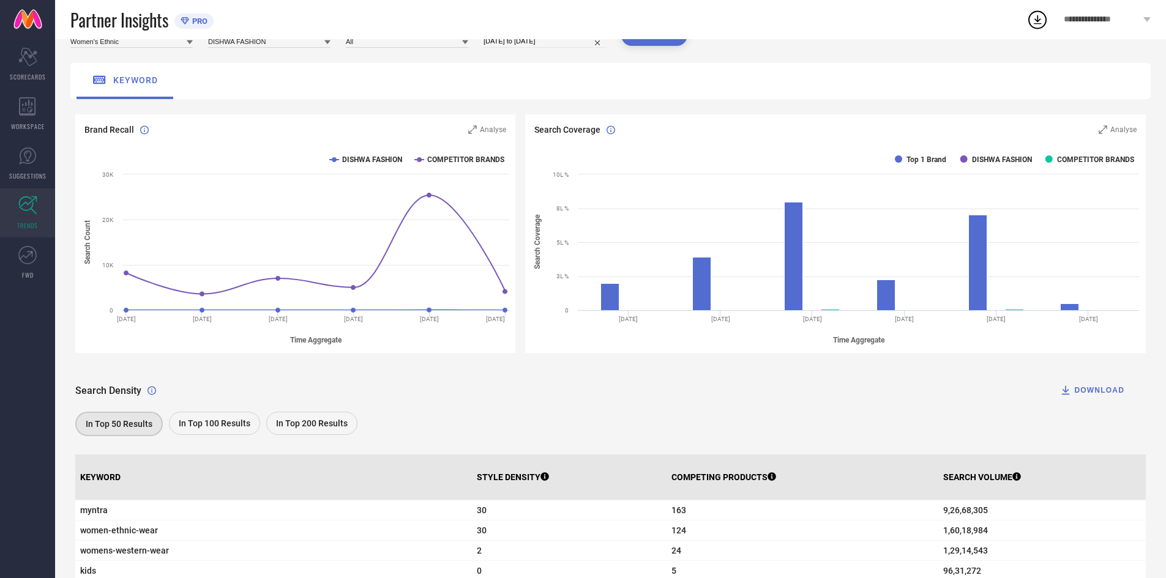
scroll to position [143, 0]
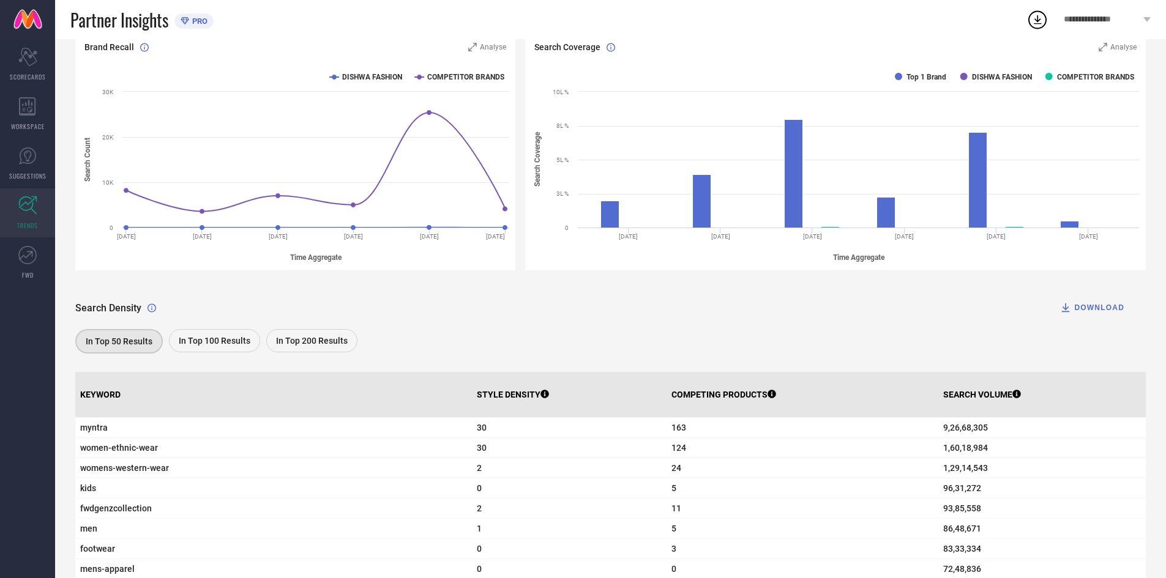
click at [204, 346] on span "In Top 100 Results" at bounding box center [215, 341] width 72 height 10
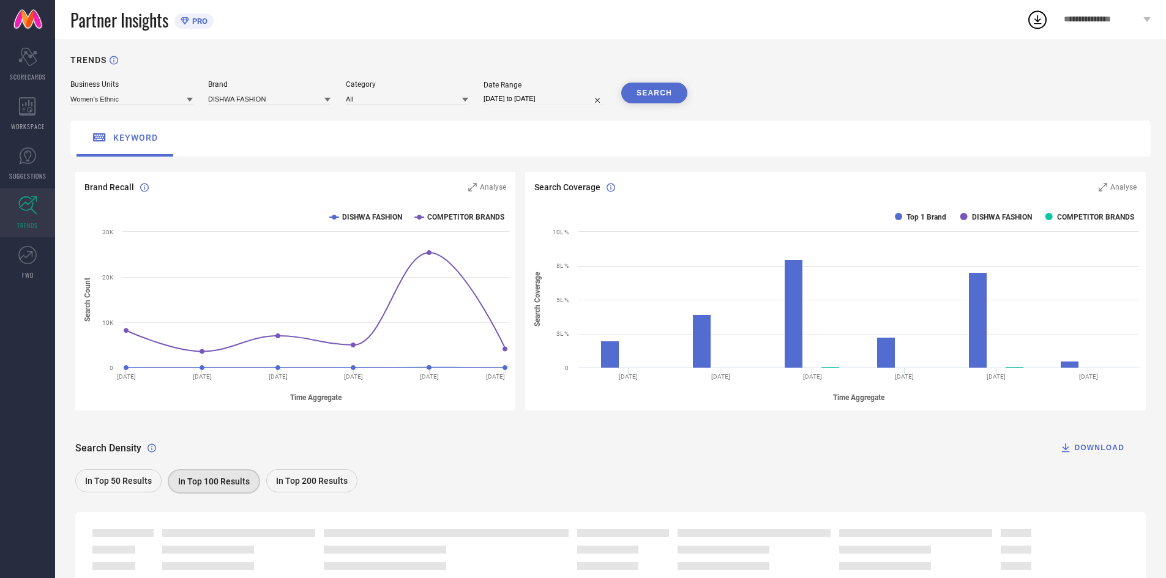
scroll to position [0, 0]
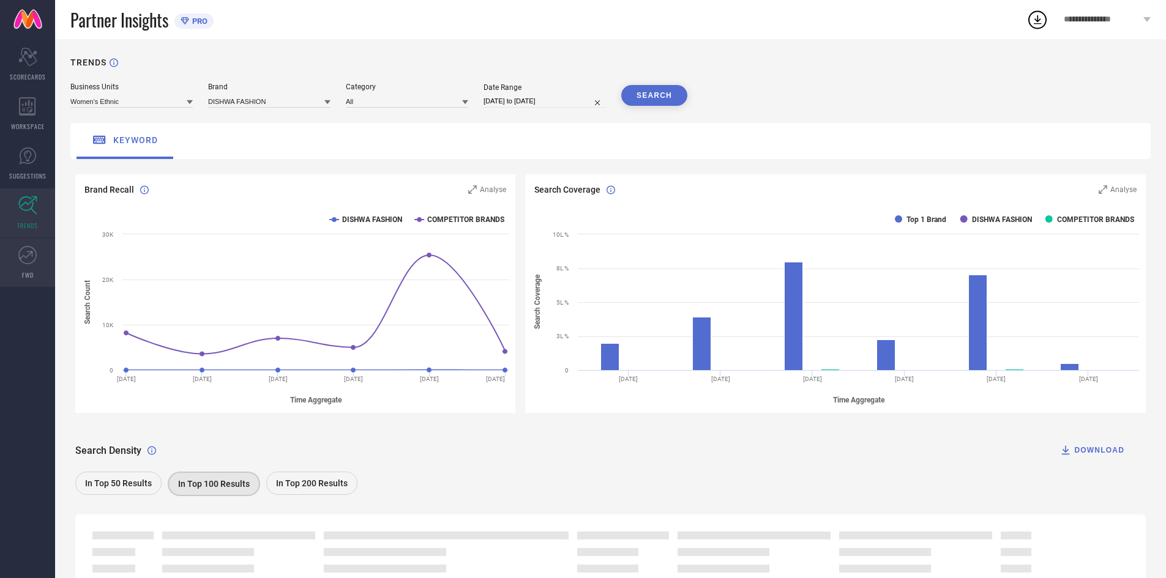
click at [14, 261] on link "FWD" at bounding box center [27, 262] width 55 height 49
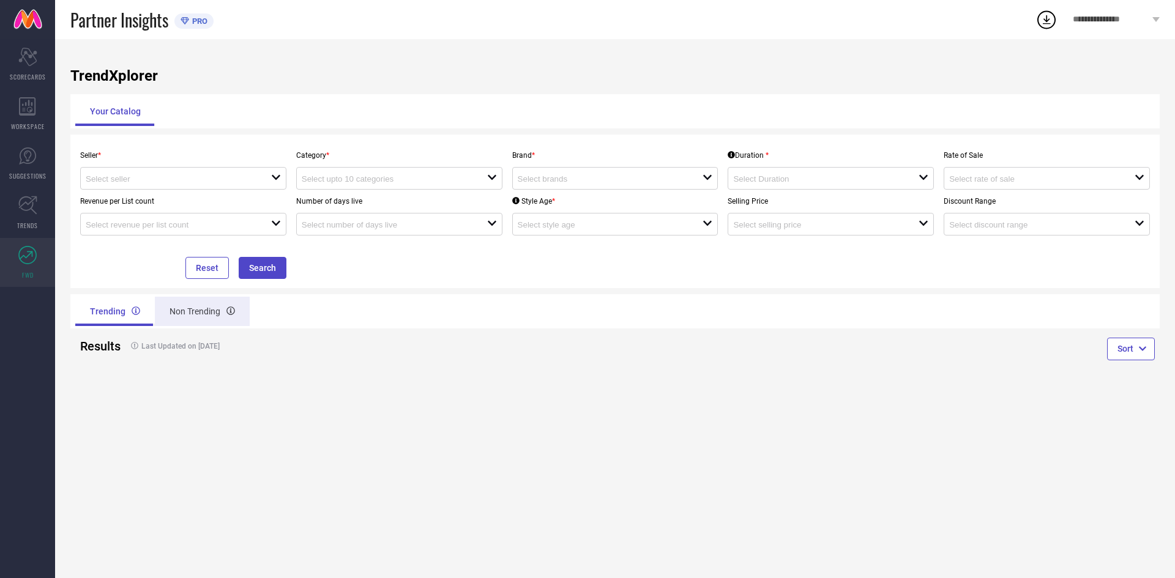
click at [188, 317] on div "Non Trending" at bounding box center [202, 311] width 95 height 29
click at [133, 318] on div at bounding box center [133, 311] width 9 height 15
click at [118, 314] on div "Trending" at bounding box center [113, 311] width 77 height 29
click at [172, 171] on div "open" at bounding box center [183, 178] width 206 height 23
click at [173, 192] on li "DISHWA FASHION ( 27061 )" at bounding box center [183, 202] width 205 height 22
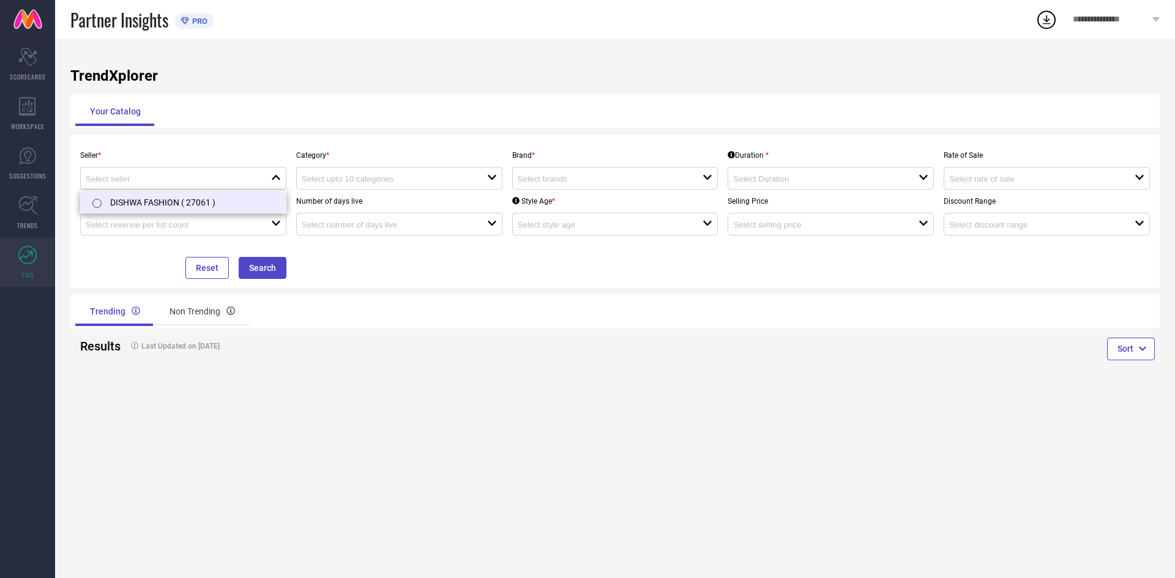
type input "DISHWA FASHION ( 27061 )"
click at [358, 188] on div "open" at bounding box center [399, 178] width 206 height 23
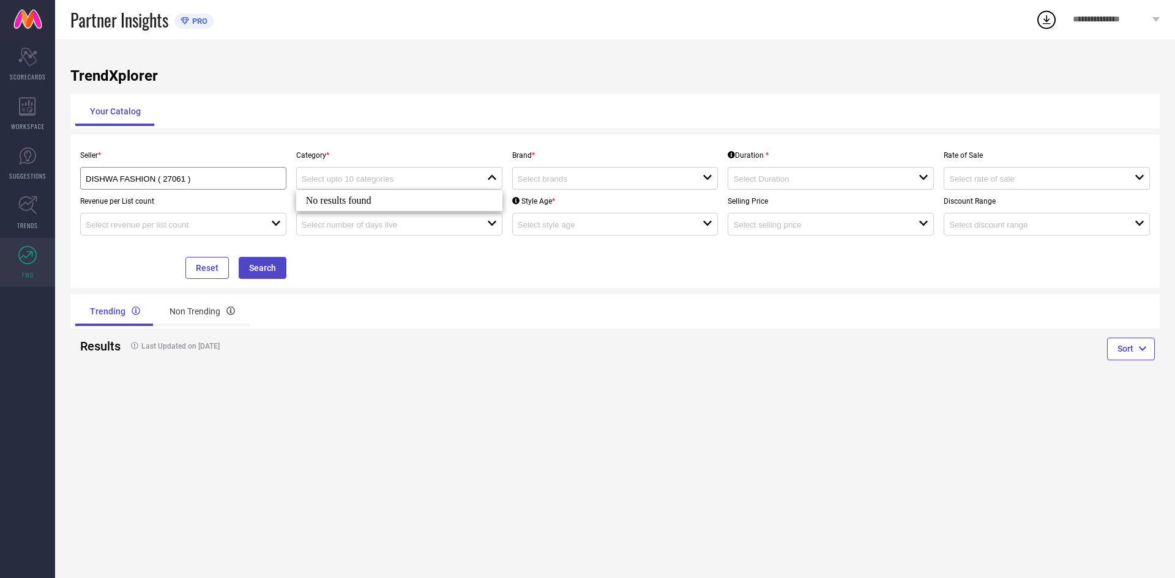
click at [363, 204] on div "No results found" at bounding box center [399, 200] width 206 height 21
click at [737, 343] on div "Sort" at bounding box center [887, 351] width 545 height 45
click at [279, 267] on button "Search" at bounding box center [263, 268] width 48 height 22
click at [376, 179] on input at bounding box center [385, 178] width 167 height 9
click at [371, 201] on div "No results found" at bounding box center [399, 200] width 206 height 21
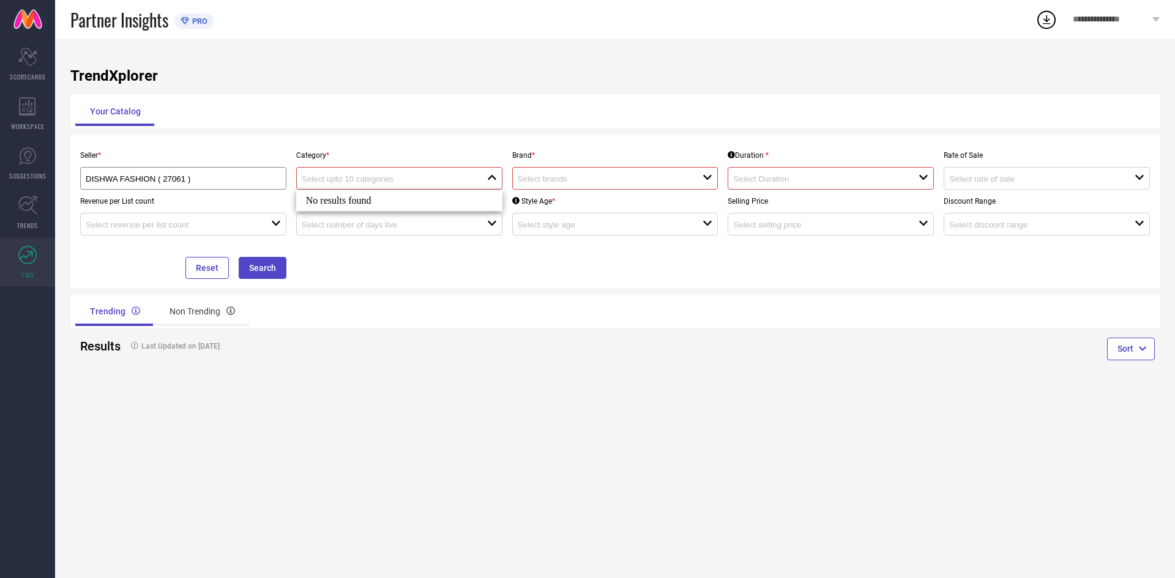
click at [370, 232] on div "open" at bounding box center [399, 224] width 206 height 23
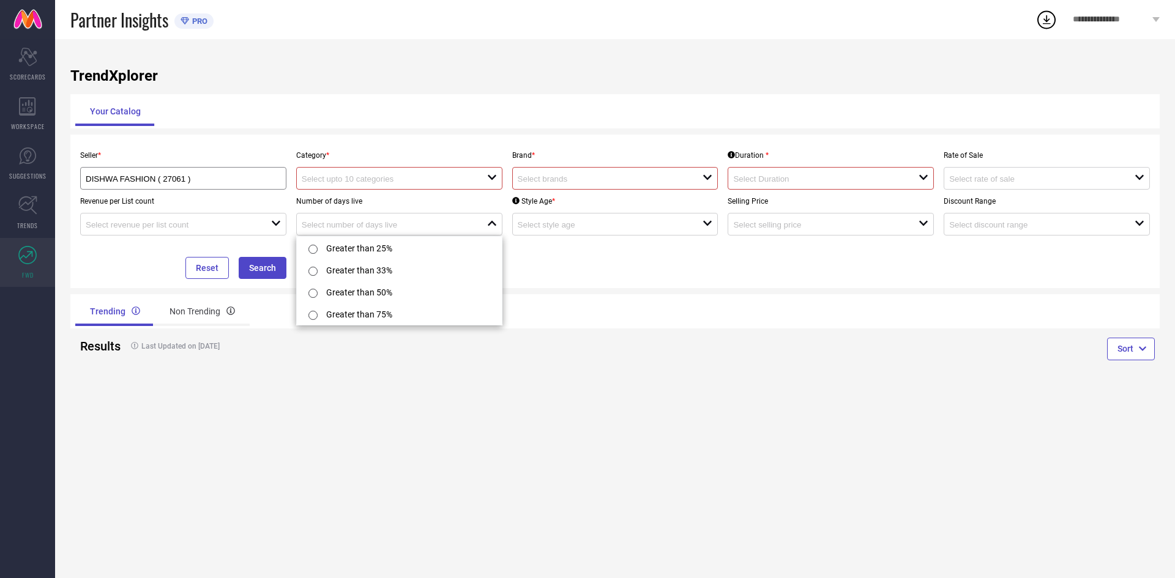
click at [562, 165] on div "Brand * open" at bounding box center [615, 167] width 216 height 46
click at [567, 182] on input at bounding box center [601, 178] width 167 height 9
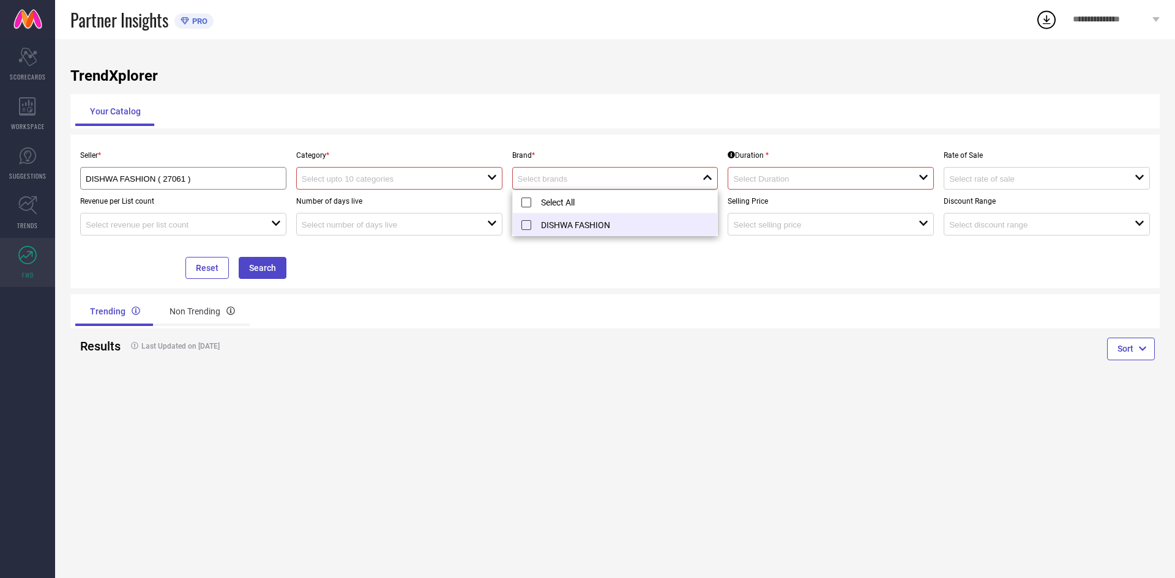
click at [581, 225] on li "DISHWA FASHION" at bounding box center [615, 225] width 205 height 22
type input "DISHWA FASHION"
click at [479, 194] on div "Number of days live open" at bounding box center [399, 213] width 216 height 46
click at [465, 181] on input at bounding box center [385, 178] width 167 height 9
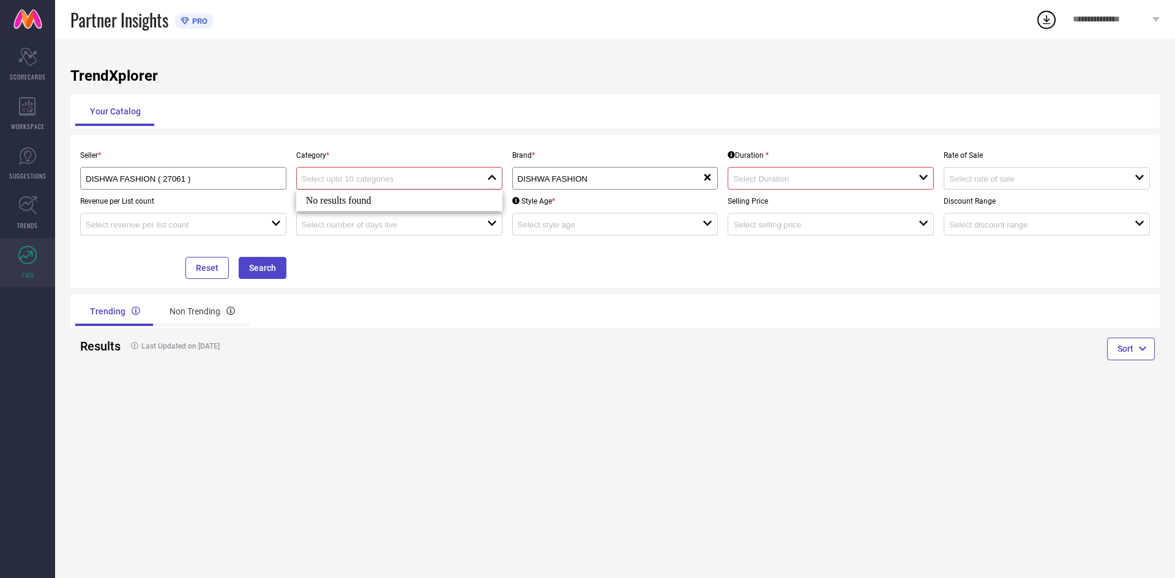
click at [467, 188] on div "close" at bounding box center [399, 178] width 206 height 23
click at [836, 184] on input at bounding box center [816, 178] width 167 height 9
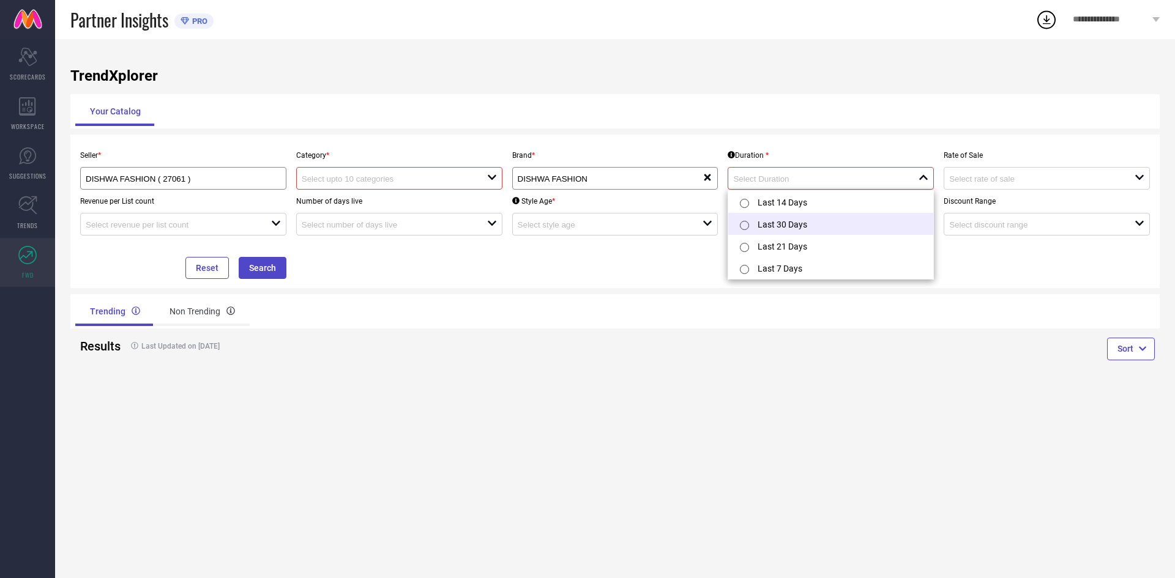
click at [812, 225] on li "Last 30 Days" at bounding box center [830, 224] width 205 height 22
type input "Last 30 Days"
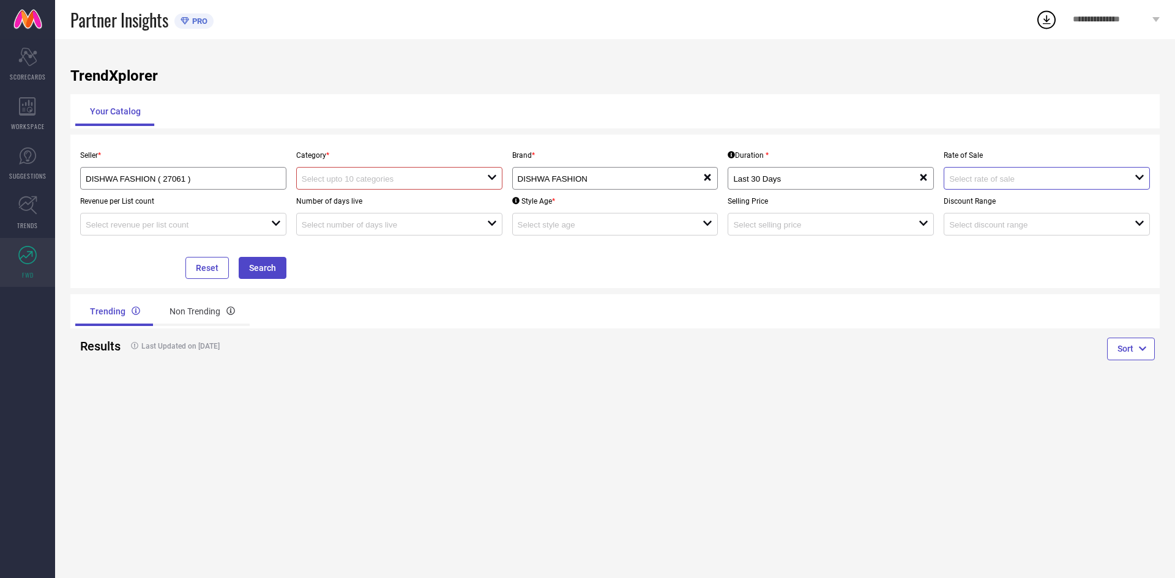
click at [963, 181] on input at bounding box center [1032, 178] width 167 height 9
click at [869, 144] on div "Seller * DISHWA FASHION ( 27061 ) Category * open Brand * DISHWA FASHION reset …" at bounding box center [614, 212] width 1089 height 154
click at [288, 177] on div "Seller * DISHWA FASHION ( 27061 )" at bounding box center [183, 167] width 216 height 46
click at [329, 176] on input at bounding box center [385, 178] width 167 height 9
click at [346, 198] on div "No results found" at bounding box center [399, 200] width 206 height 21
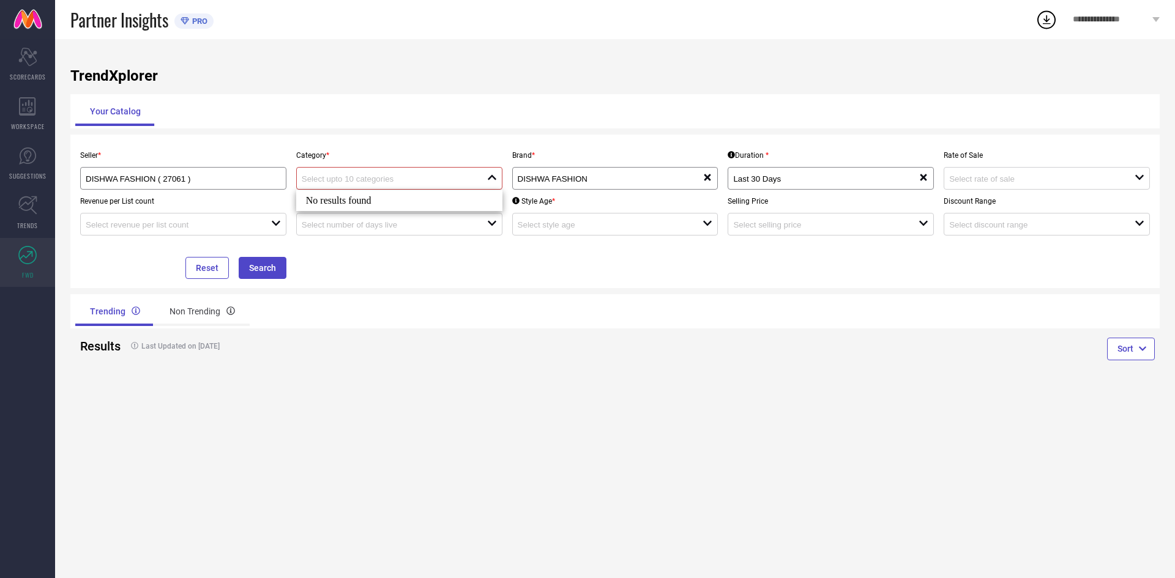
click at [346, 200] on div "No results found" at bounding box center [399, 200] width 206 height 21
click at [321, 221] on input at bounding box center [385, 224] width 167 height 9
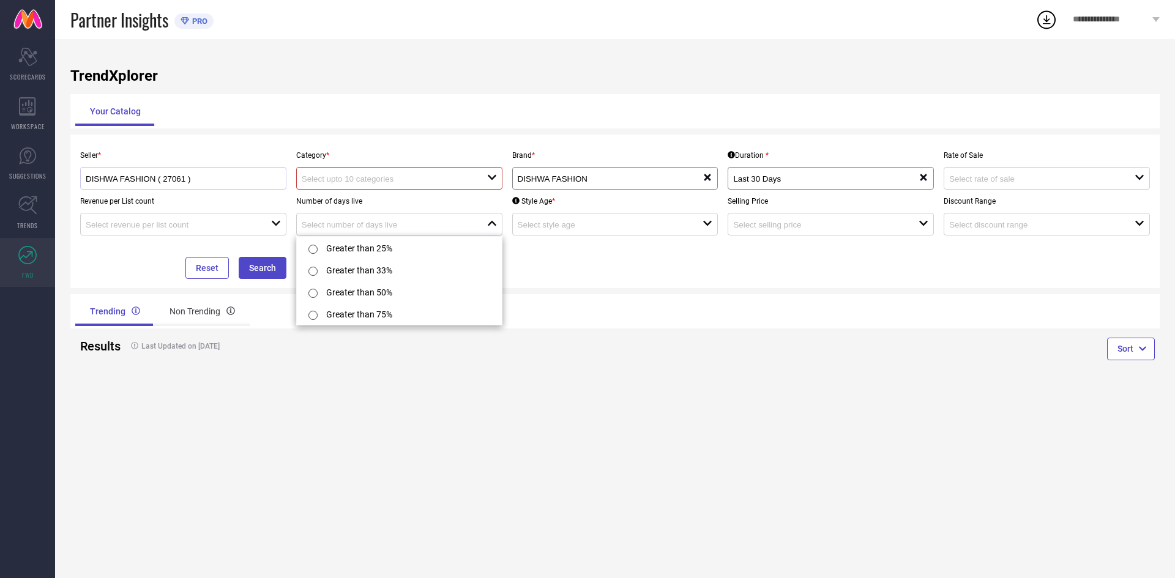
click at [240, 174] on div "DISHWA FASHION ( 27061 )" at bounding box center [183, 179] width 195 height 12
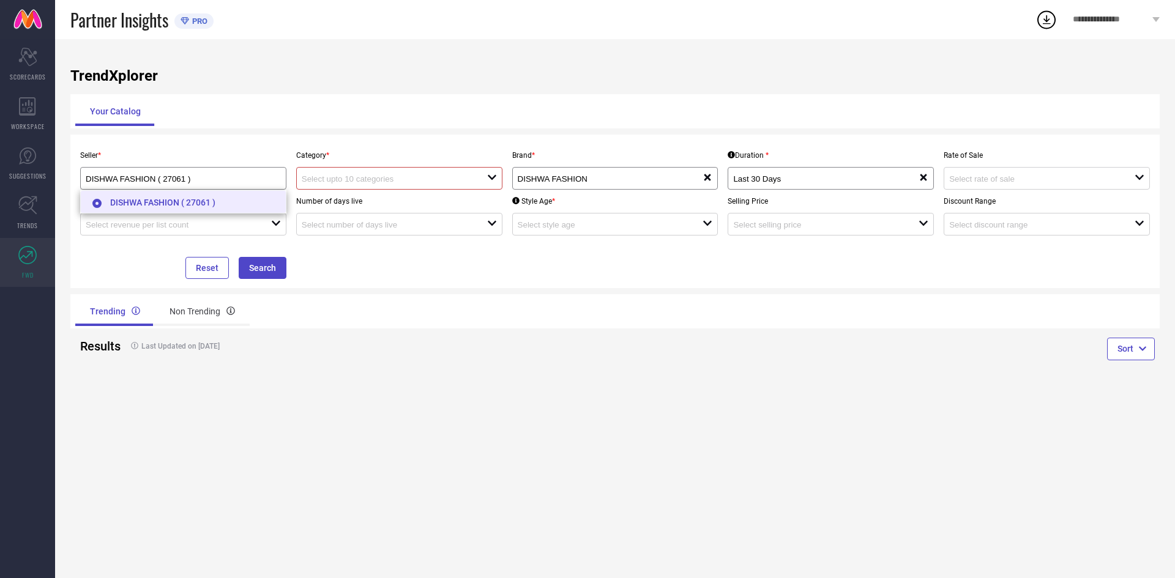
click at [255, 196] on li "DISHWA FASHION ( 27061 )" at bounding box center [183, 202] width 205 height 22
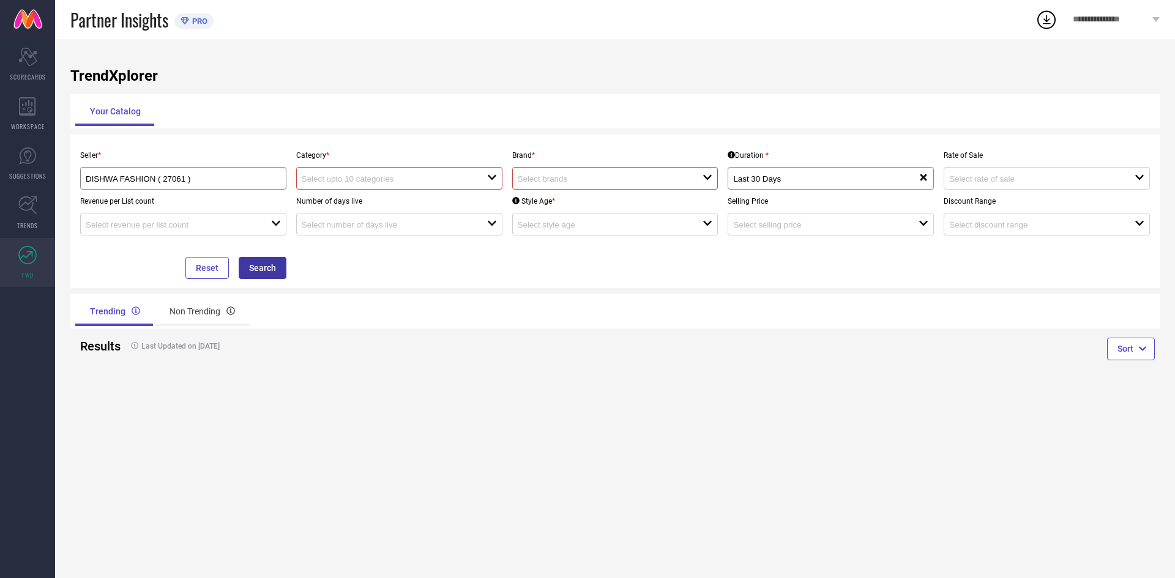
click at [253, 263] on button "Search" at bounding box center [263, 268] width 48 height 22
click at [220, 296] on div "Trending Non Trending" at bounding box center [342, 311] width 545 height 34
click at [218, 305] on div "Non Trending" at bounding box center [202, 311] width 95 height 29
click at [141, 316] on div "Trending" at bounding box center [113, 311] width 77 height 29
click at [203, 312] on div "Non Trending" at bounding box center [202, 311] width 95 height 29
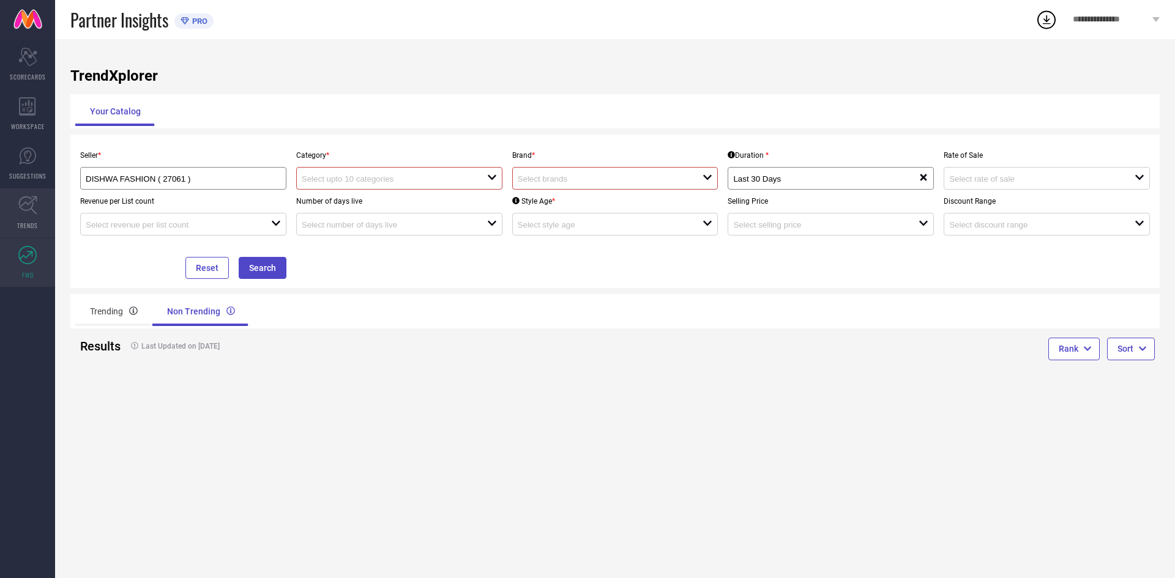
click at [24, 209] on icon at bounding box center [27, 205] width 19 height 19
